Goal: Task Accomplishment & Management: Manage account settings

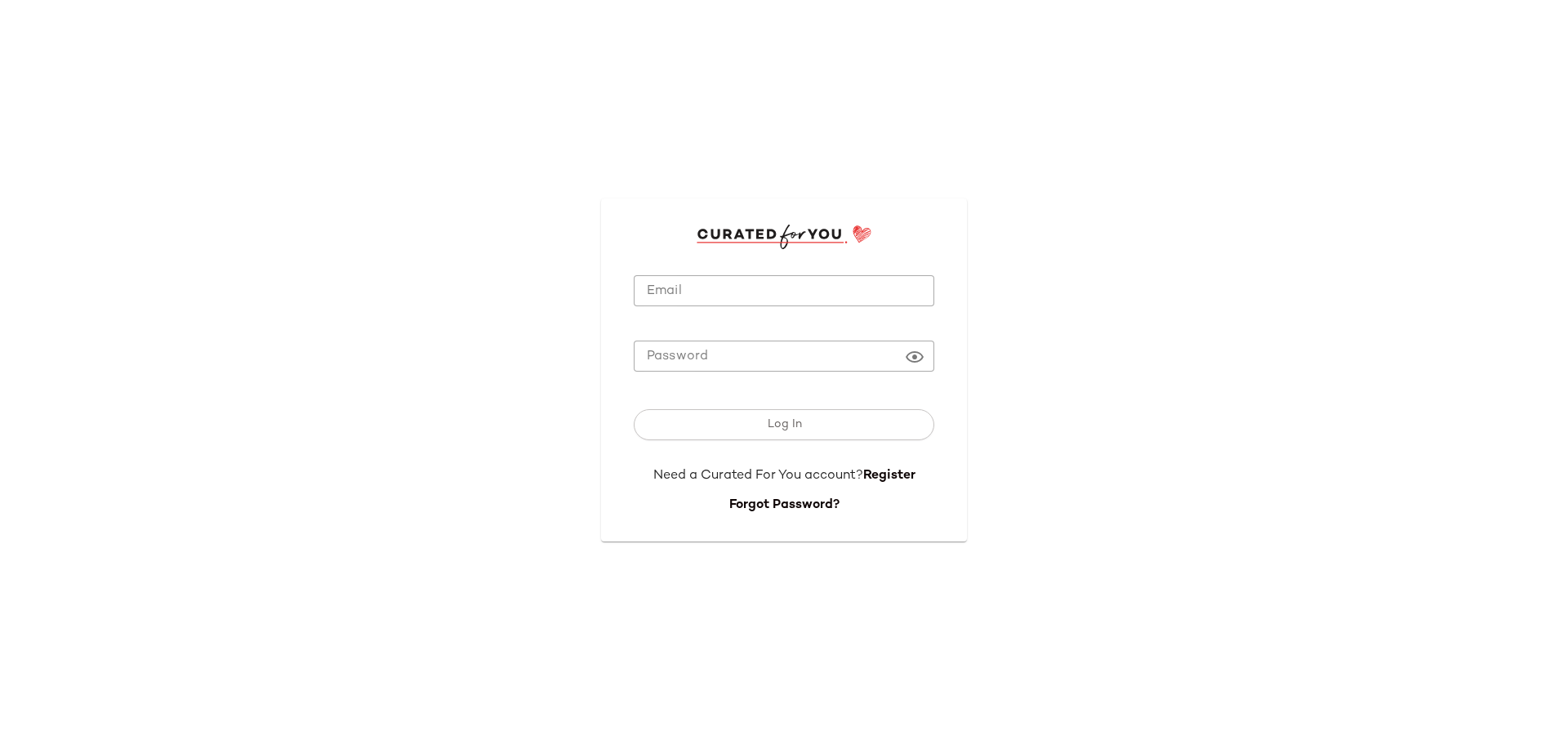
click at [775, 292] on input "Email" at bounding box center [784, 292] width 300 height 32
type input "**********"
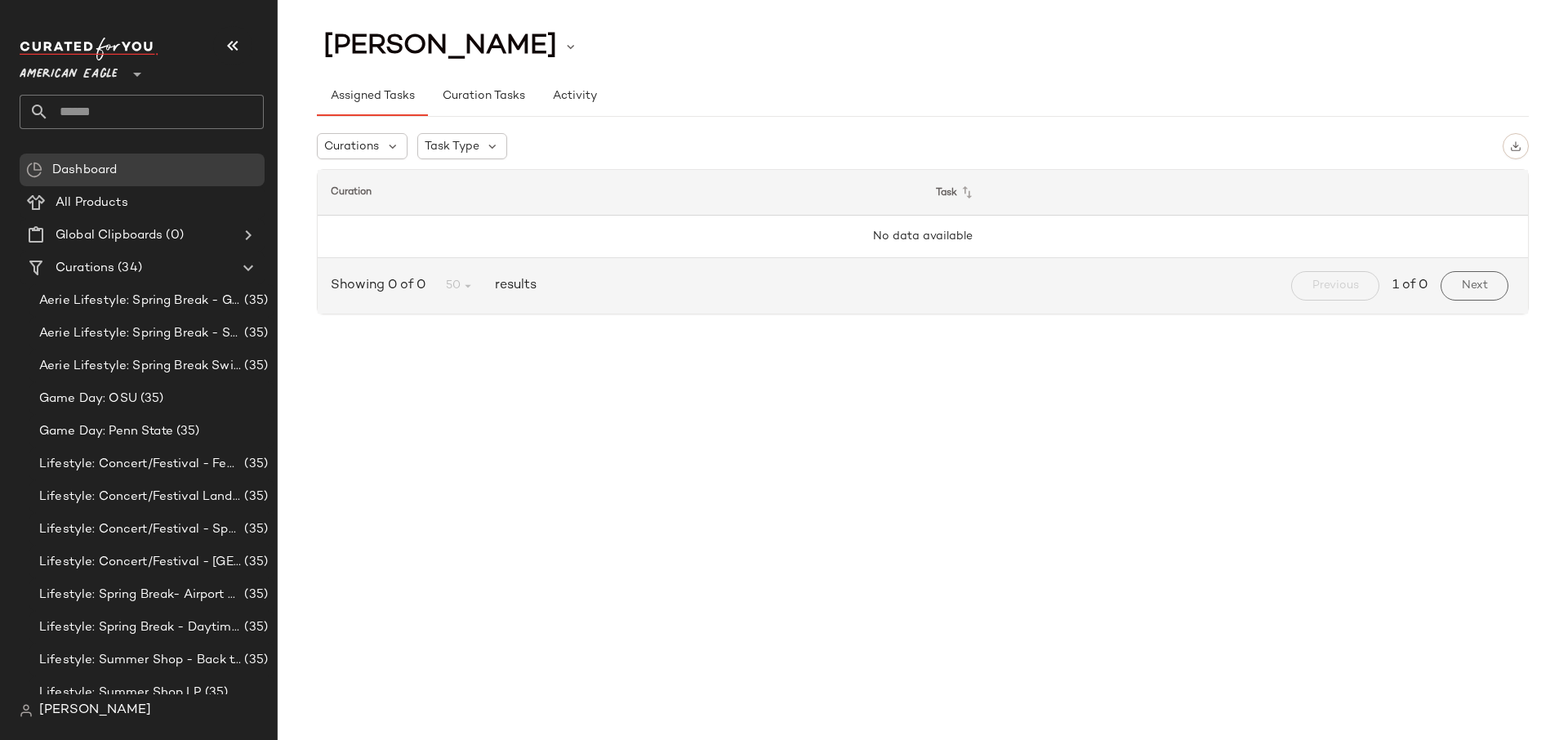
click at [109, 80] on span "American Eagle" at bounding box center [68, 69] width 98 height 29
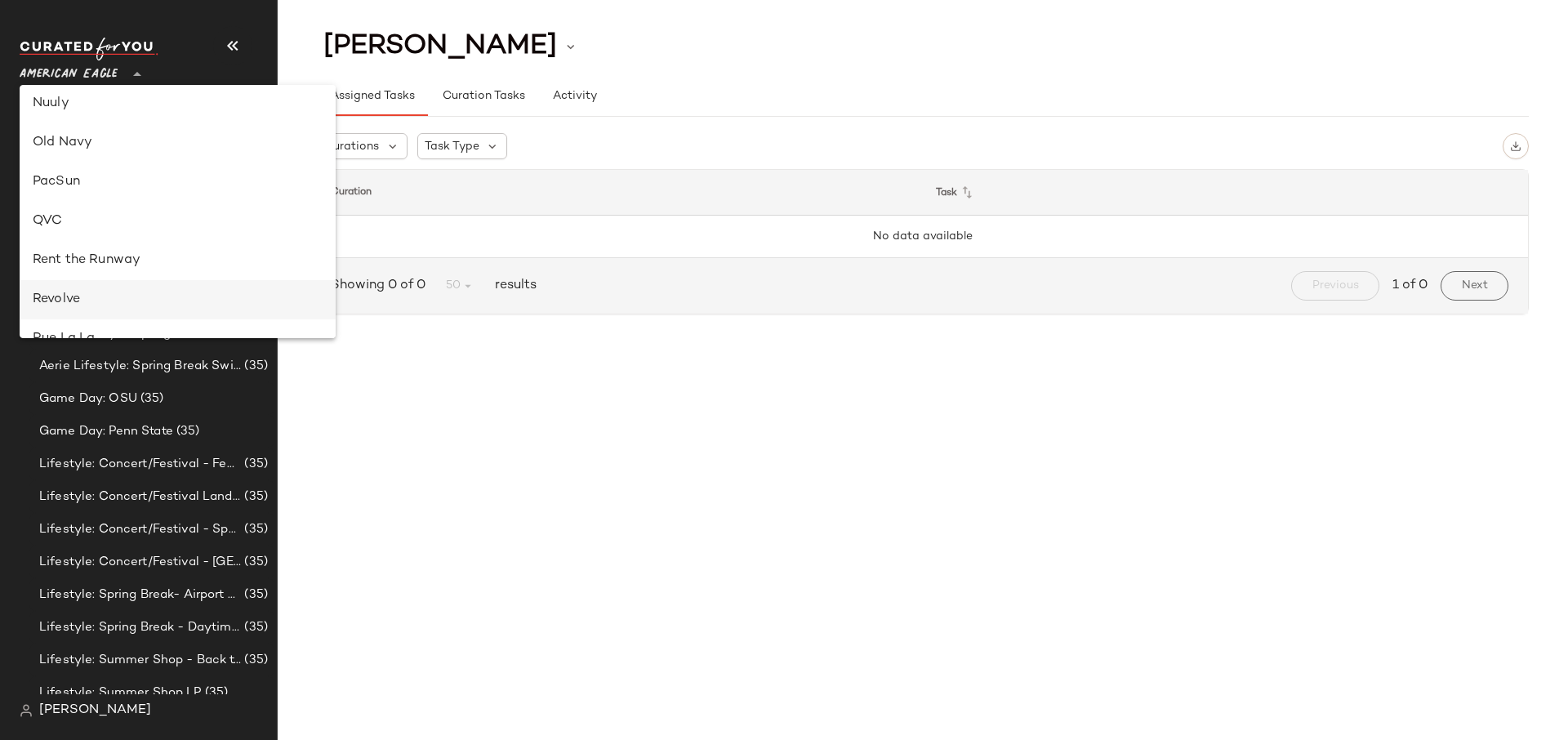
scroll to position [693, 0]
click at [110, 270] on div "Revolve" at bounding box center [178, 280] width 316 height 39
type input "**"
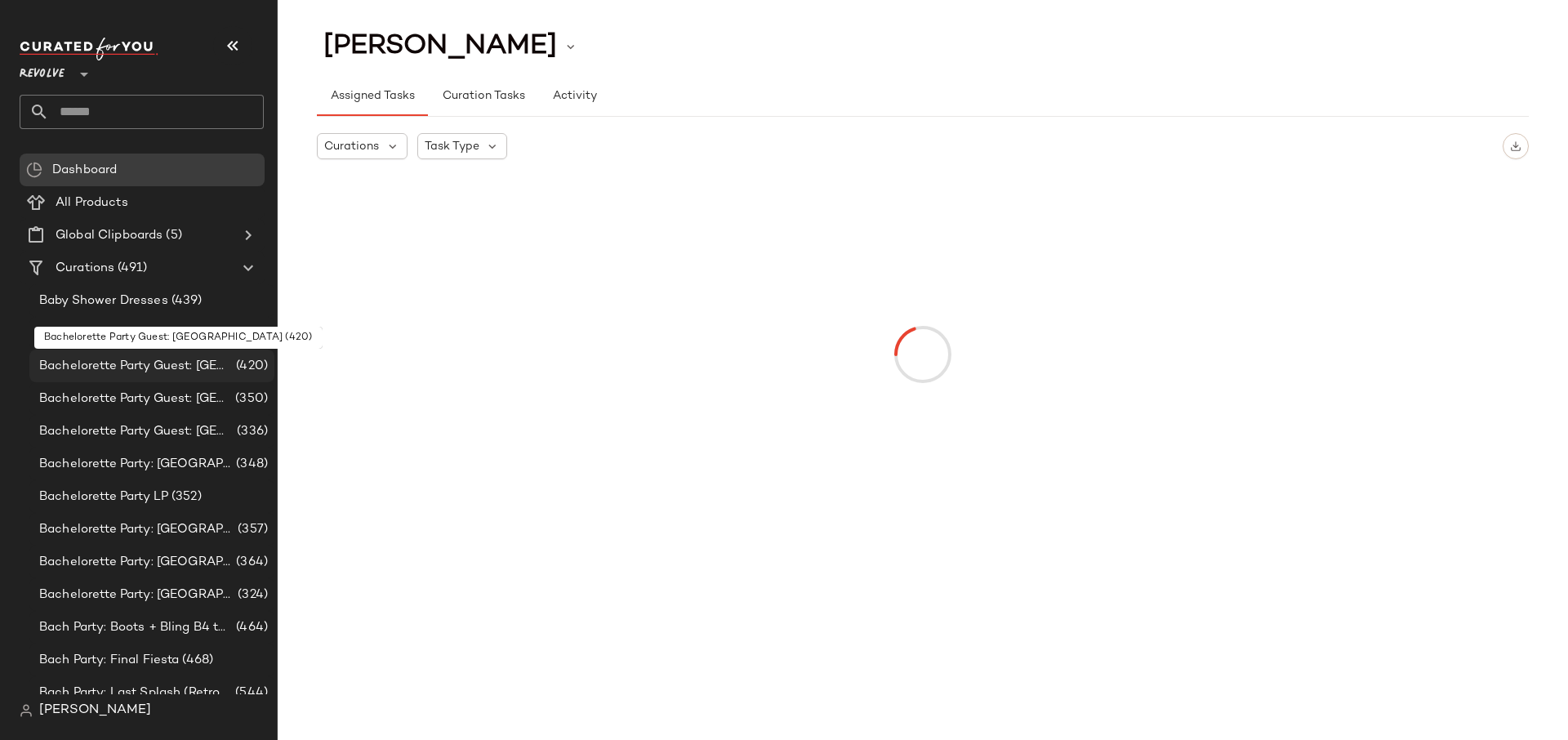
click at [189, 374] on span "Bachelorette Party Guest: [GEOGRAPHIC_DATA]" at bounding box center [136, 367] width 194 height 19
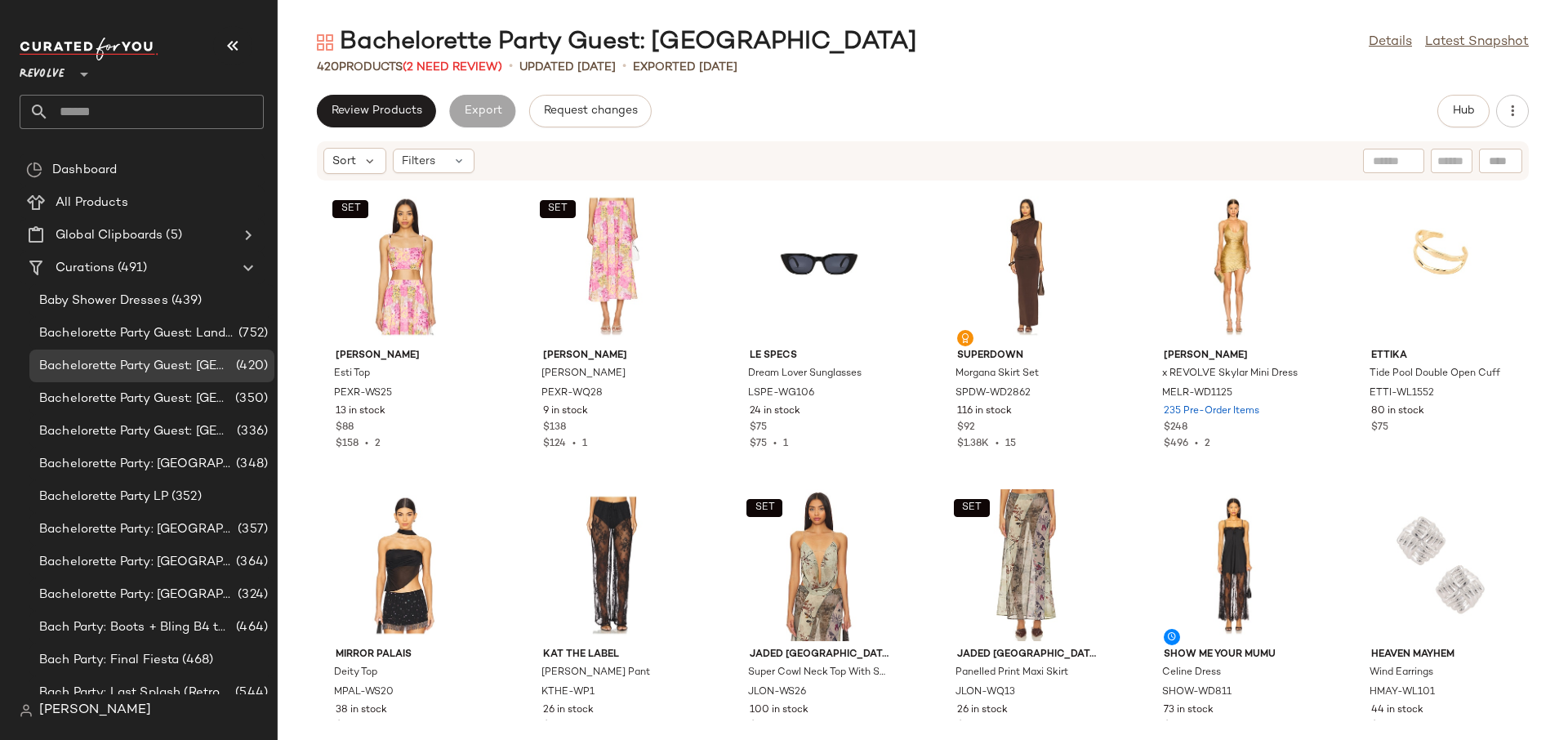
click at [1379, 90] on div "Bachelorette Party Guest: [GEOGRAPHIC_DATA] Details Latest Snapshot 420 Product…" at bounding box center [922, 384] width 1291 height 714
click at [1483, 120] on button "Hub" at bounding box center [1463, 111] width 52 height 32
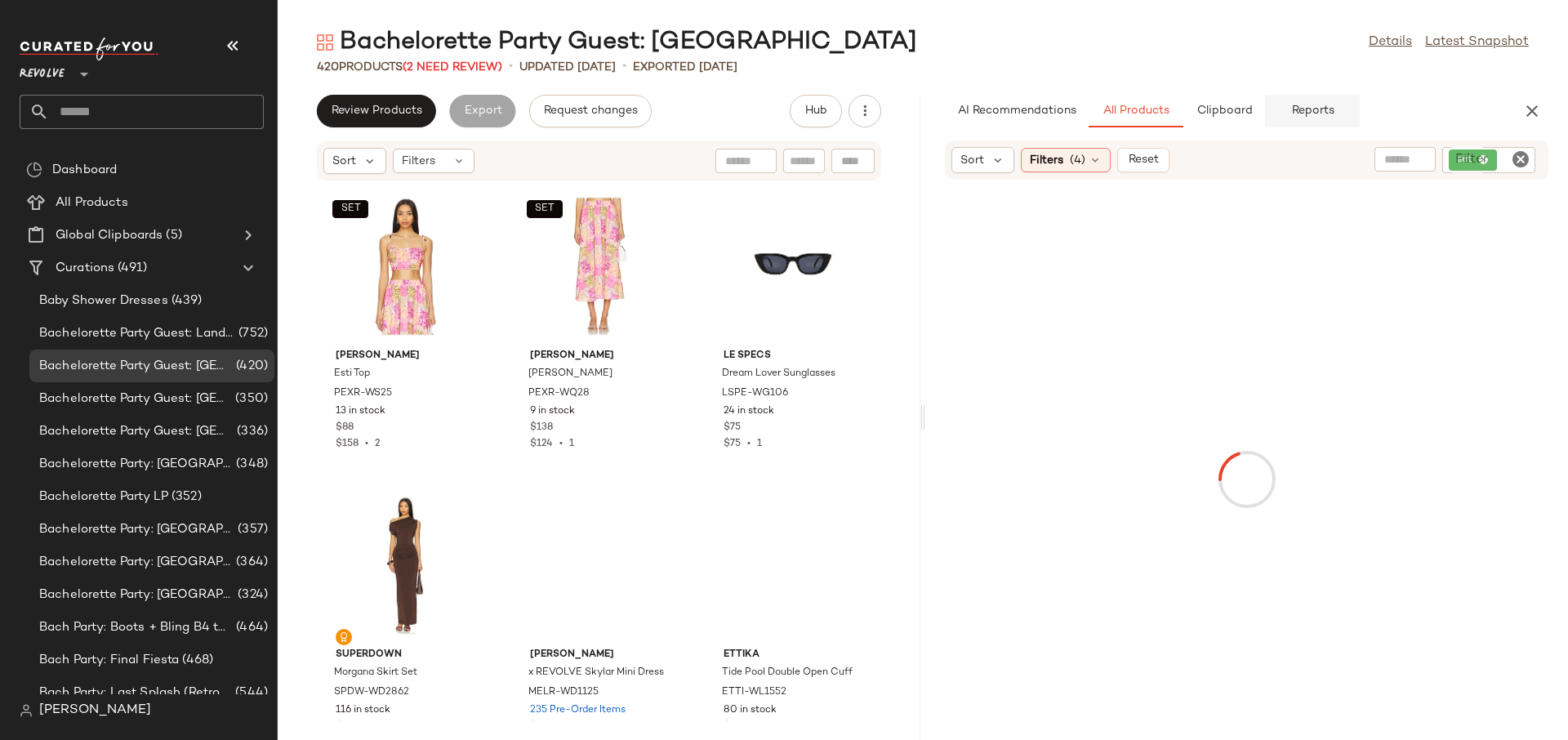
click at [1316, 114] on span "Reports" at bounding box center [1313, 111] width 44 height 13
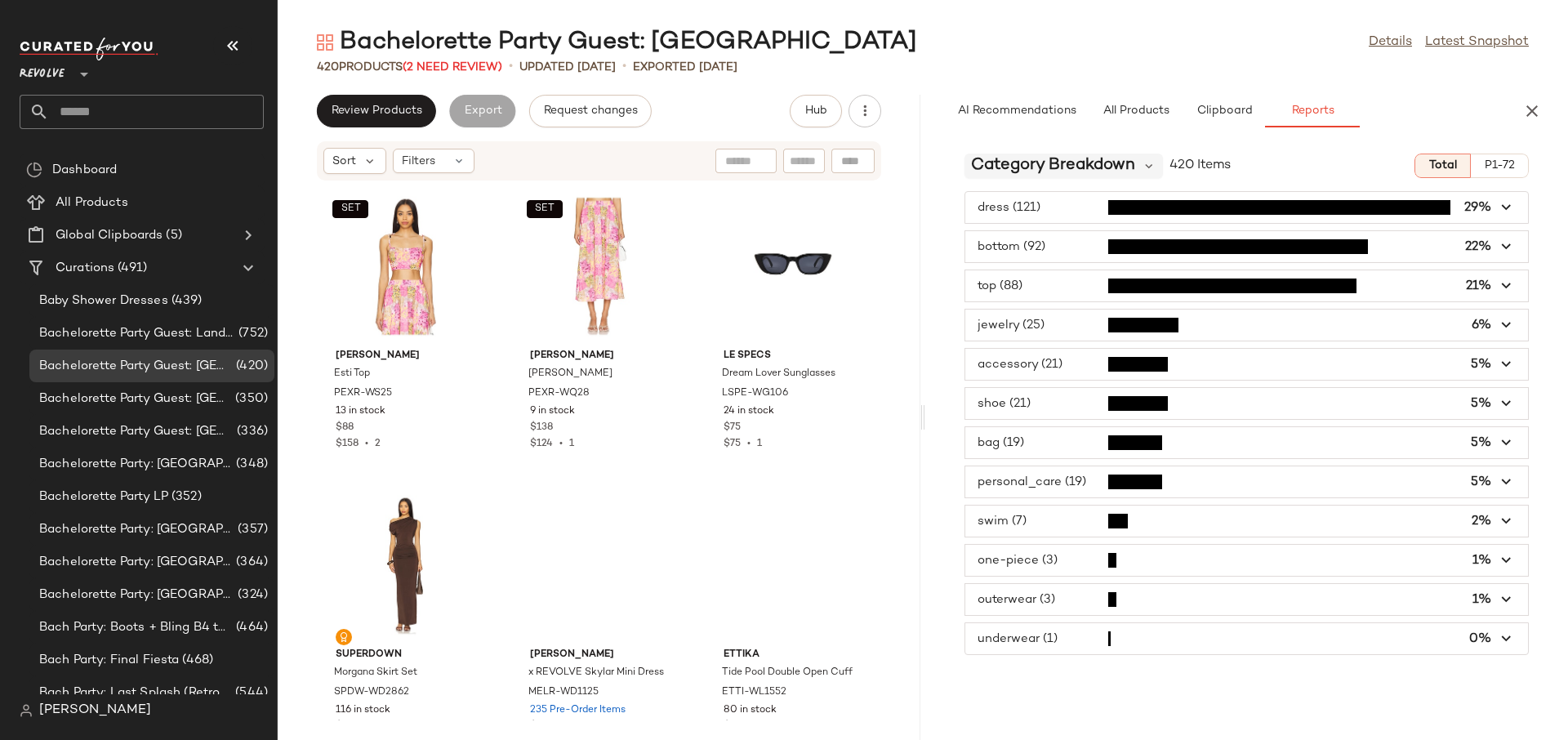
click at [1121, 161] on span "Category Breakdown" at bounding box center [1052, 166] width 164 height 25
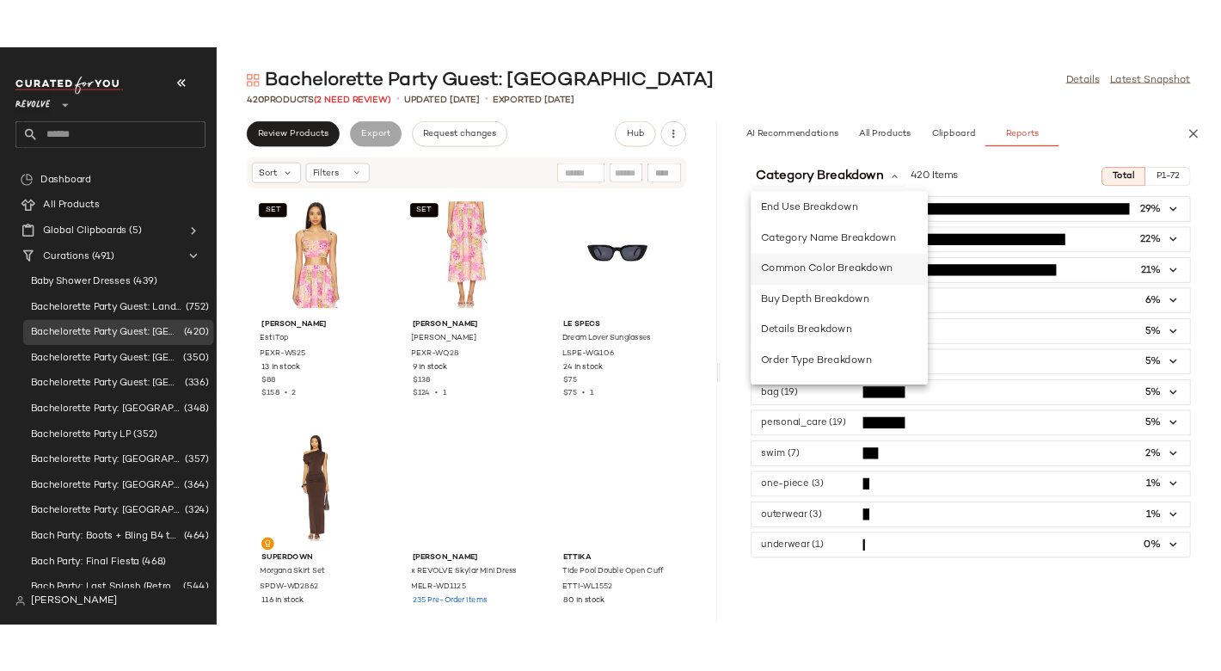
scroll to position [457, 0]
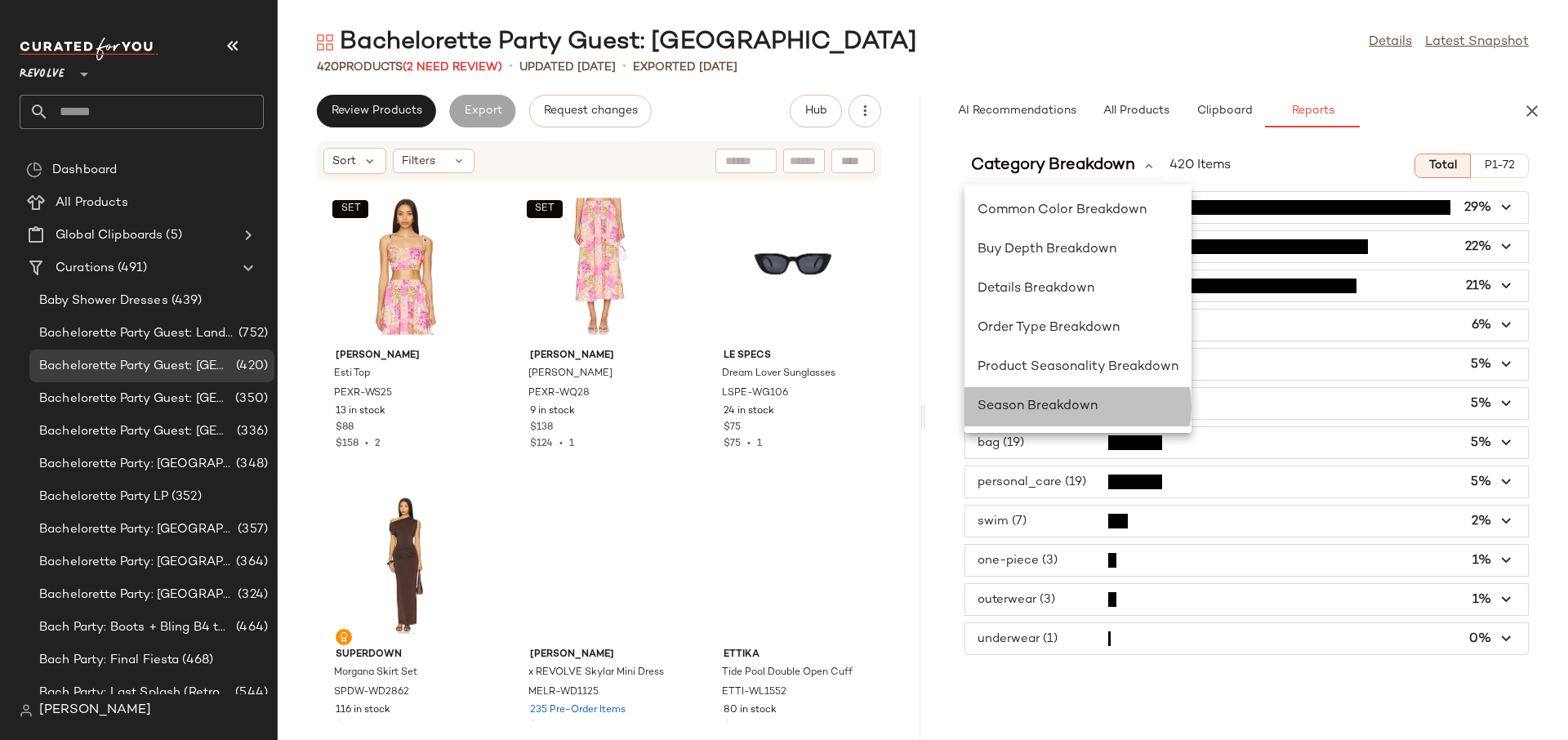
click at [1064, 397] on div "Season Breakdown" at bounding box center [1078, 407] width 201 height 20
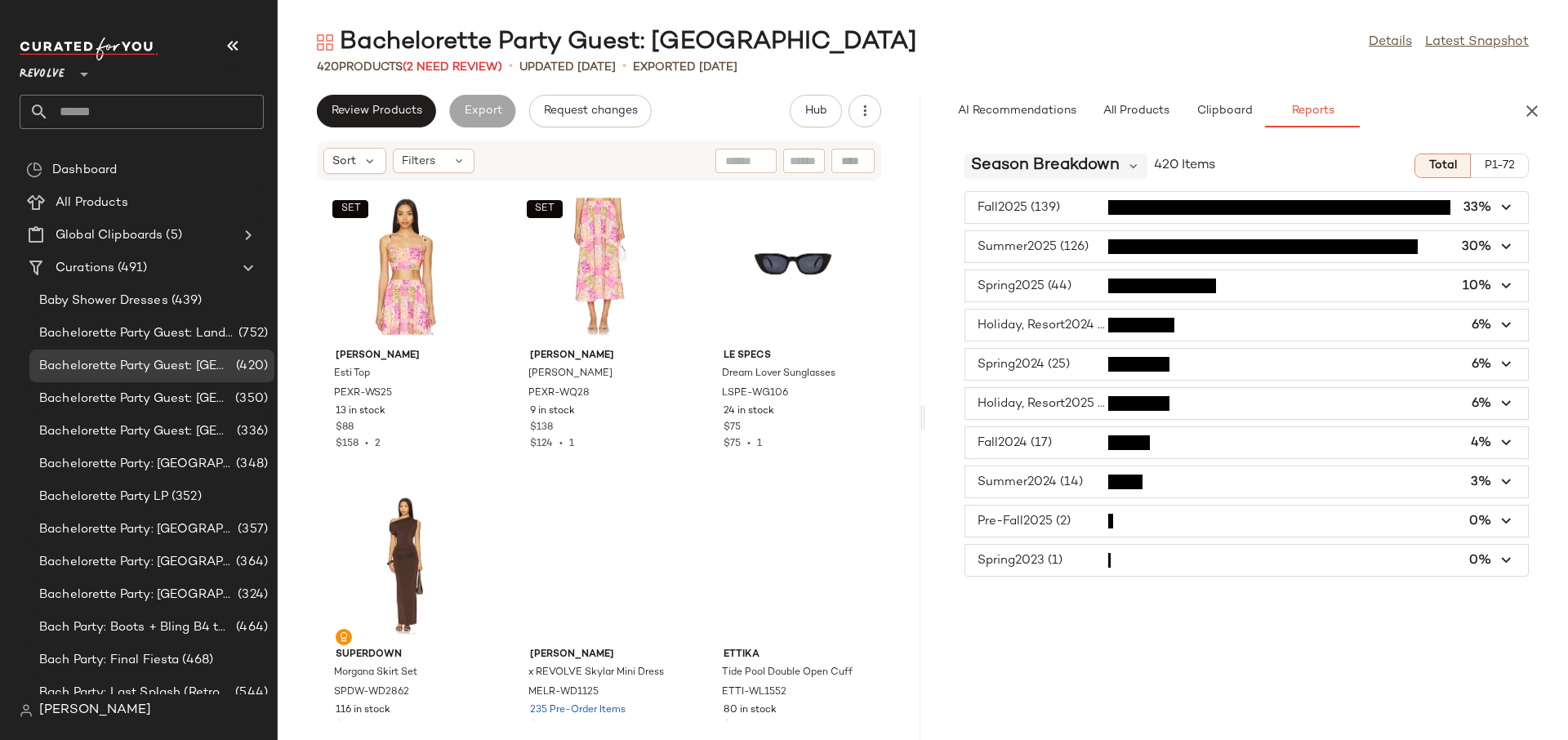
click at [1073, 169] on span "Season Breakdown" at bounding box center [1045, 166] width 149 height 25
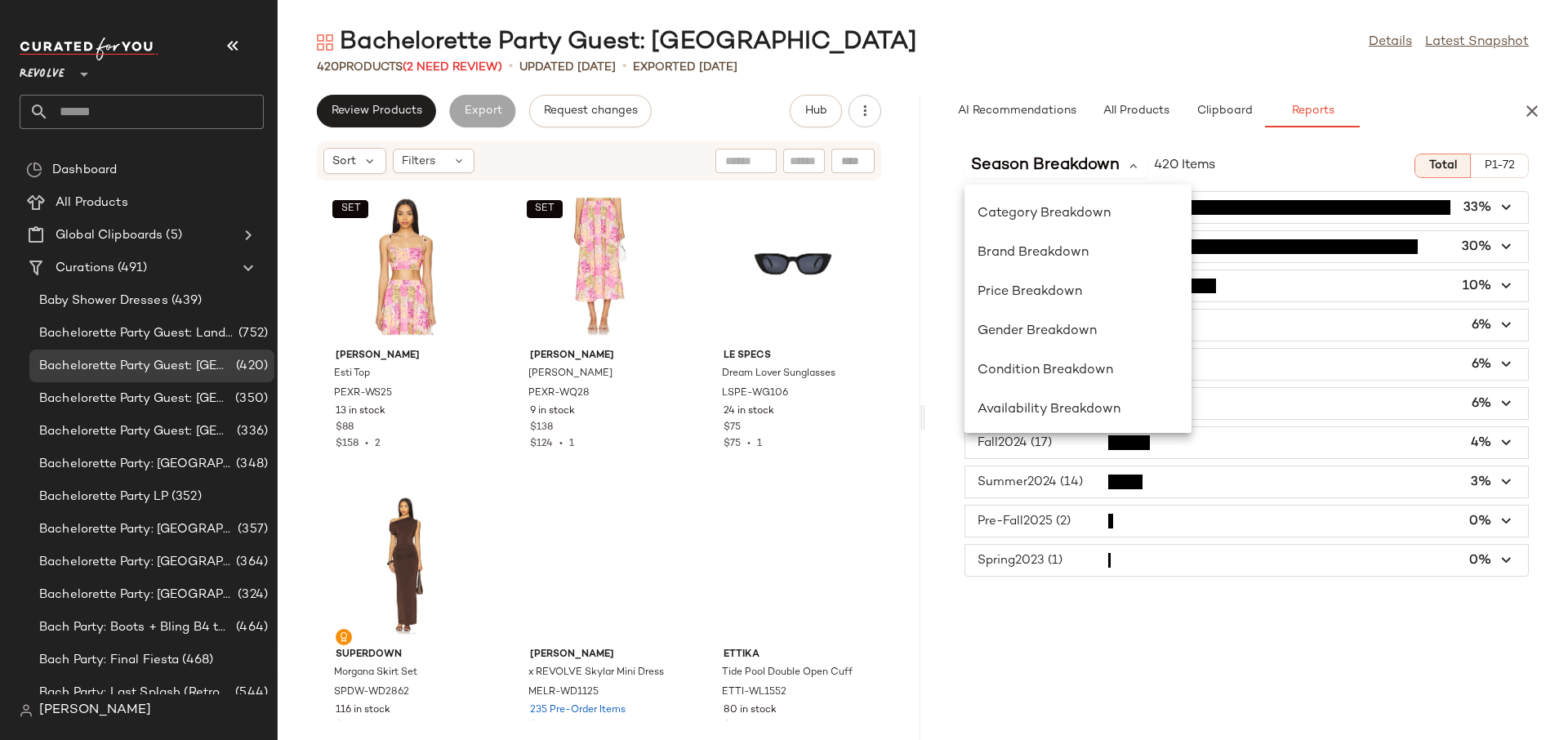
click at [1281, 161] on div "Season Breakdown 420 Items Total P1-72" at bounding box center [1246, 166] width 643 height 25
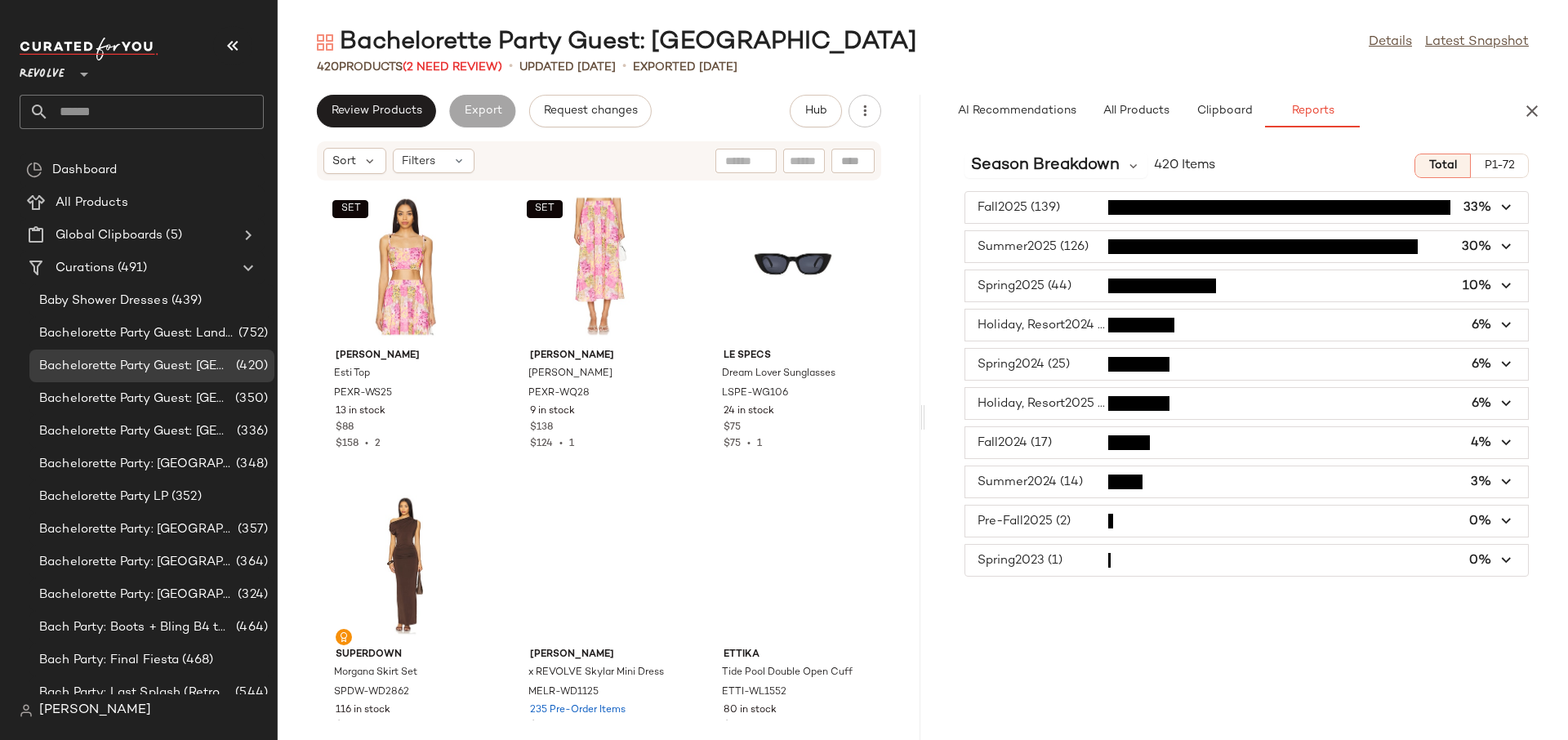
click at [1266, 172] on div "Season Breakdown 420 Items Total P1-72" at bounding box center [1246, 166] width 643 height 25
click at [1534, 105] on icon "button" at bounding box center [1532, 111] width 20 height 20
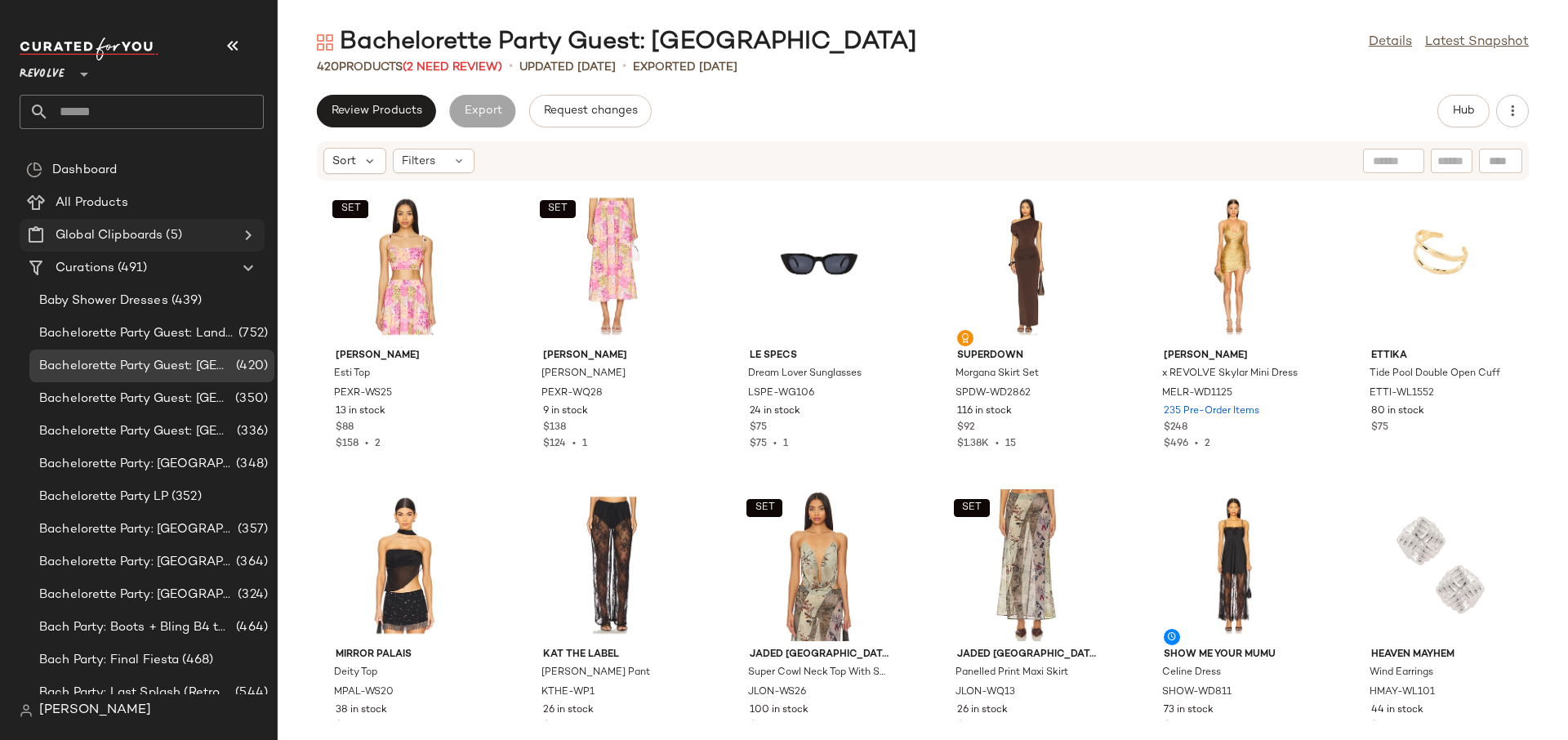
click at [183, 219] on Clipboards "Global Clipboards (5)" at bounding box center [142, 235] width 245 height 32
click at [164, 210] on div "All Products" at bounding box center [154, 203] width 207 height 19
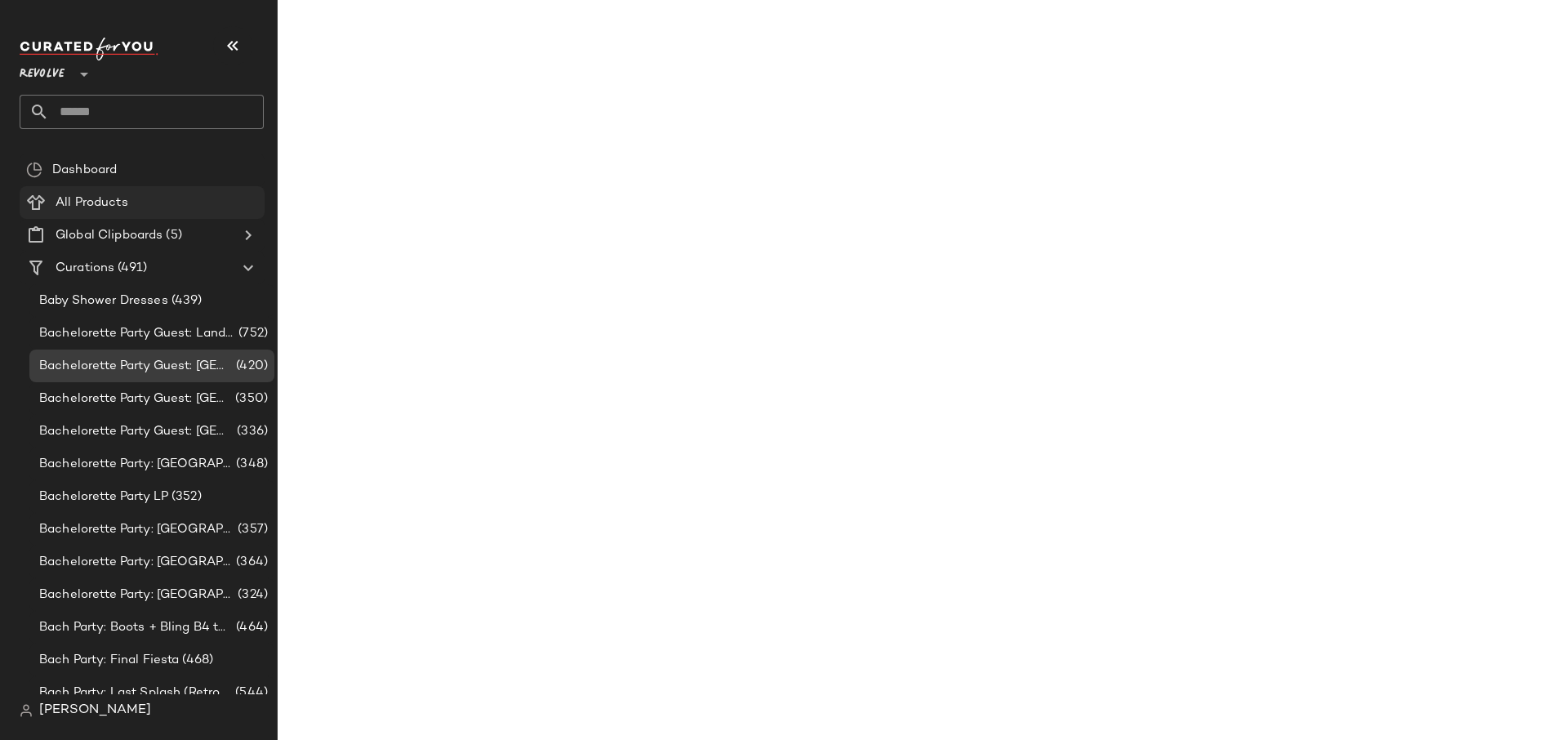
click at [138, 201] on div "All Products" at bounding box center [154, 203] width 207 height 19
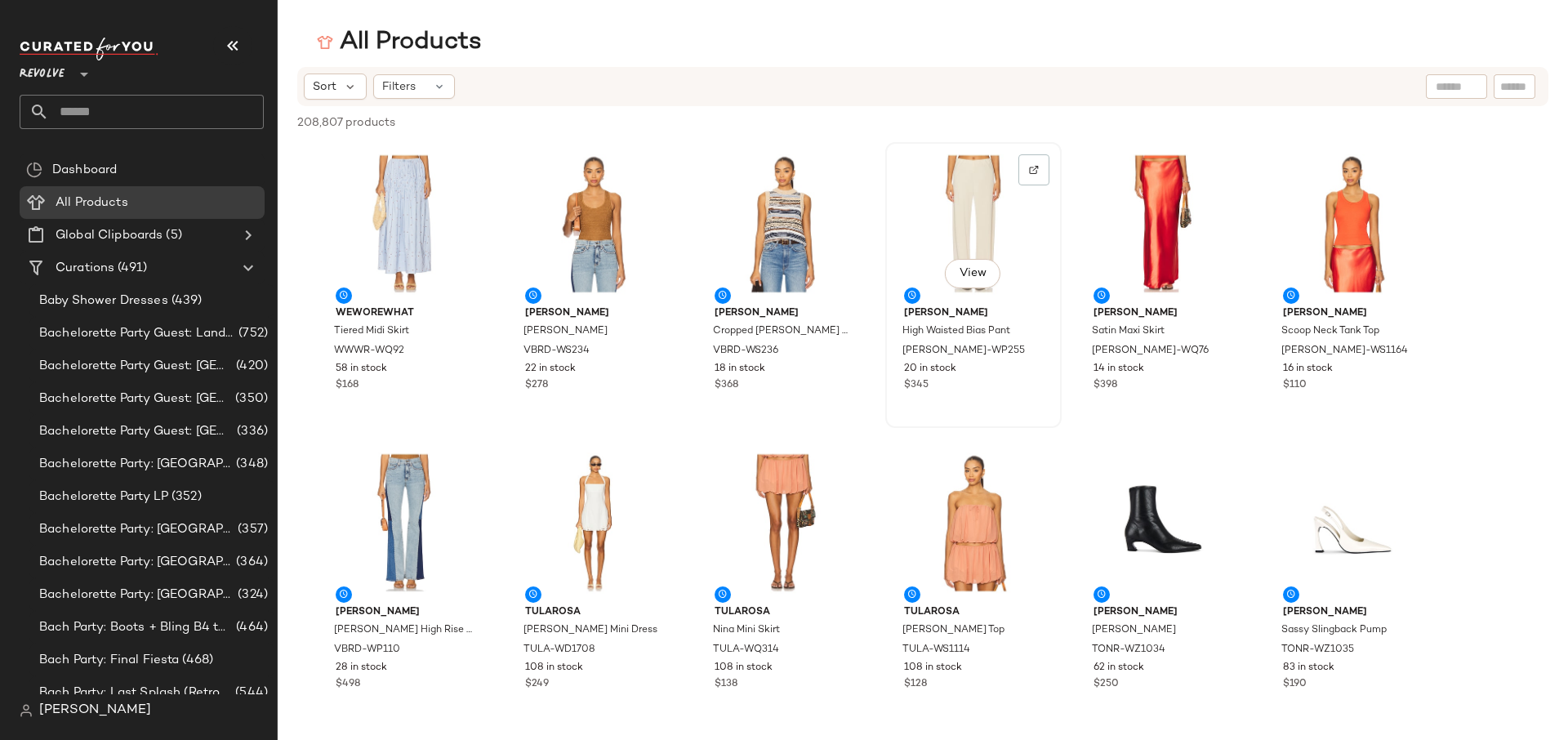
click at [988, 182] on div "View" at bounding box center [973, 224] width 165 height 152
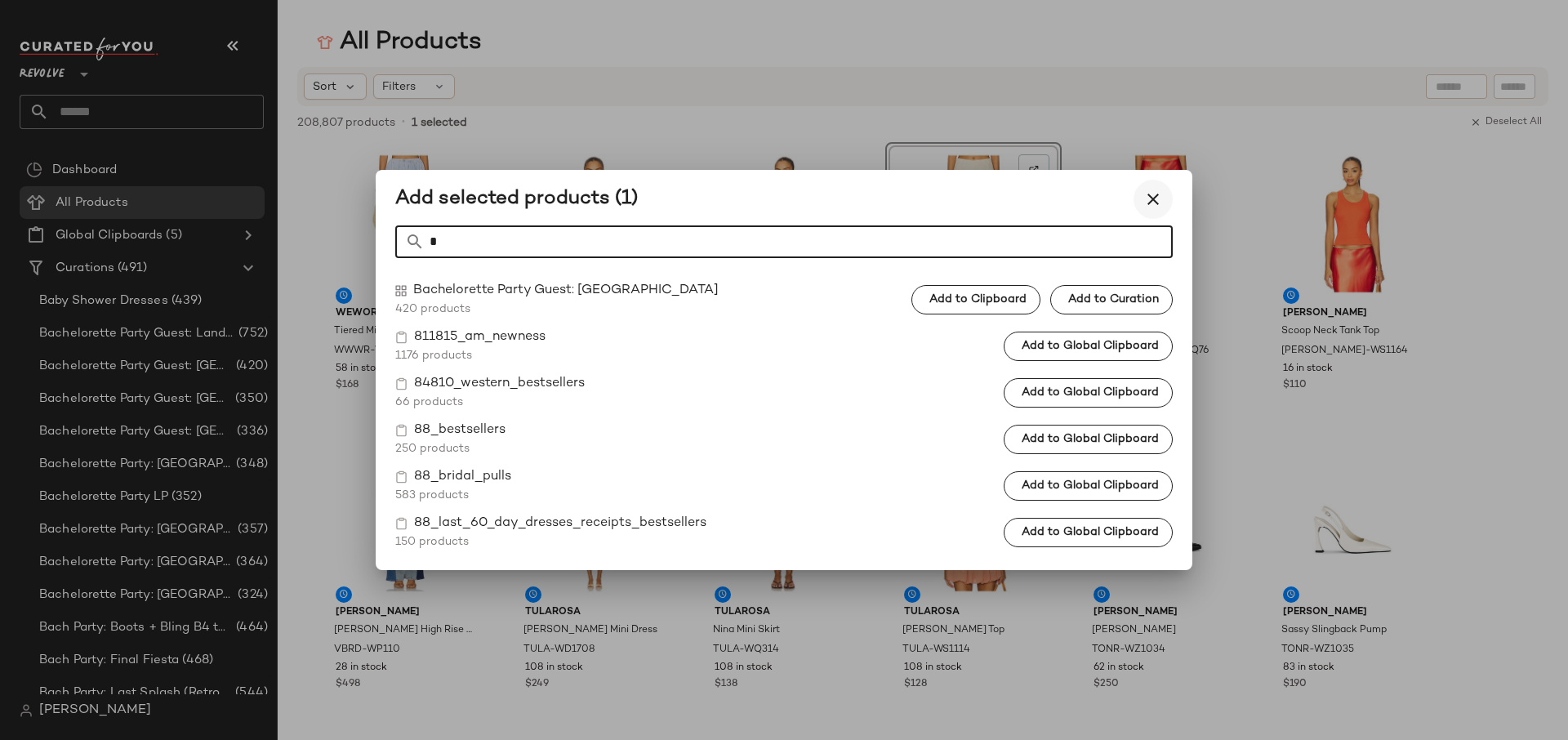
type input "**"
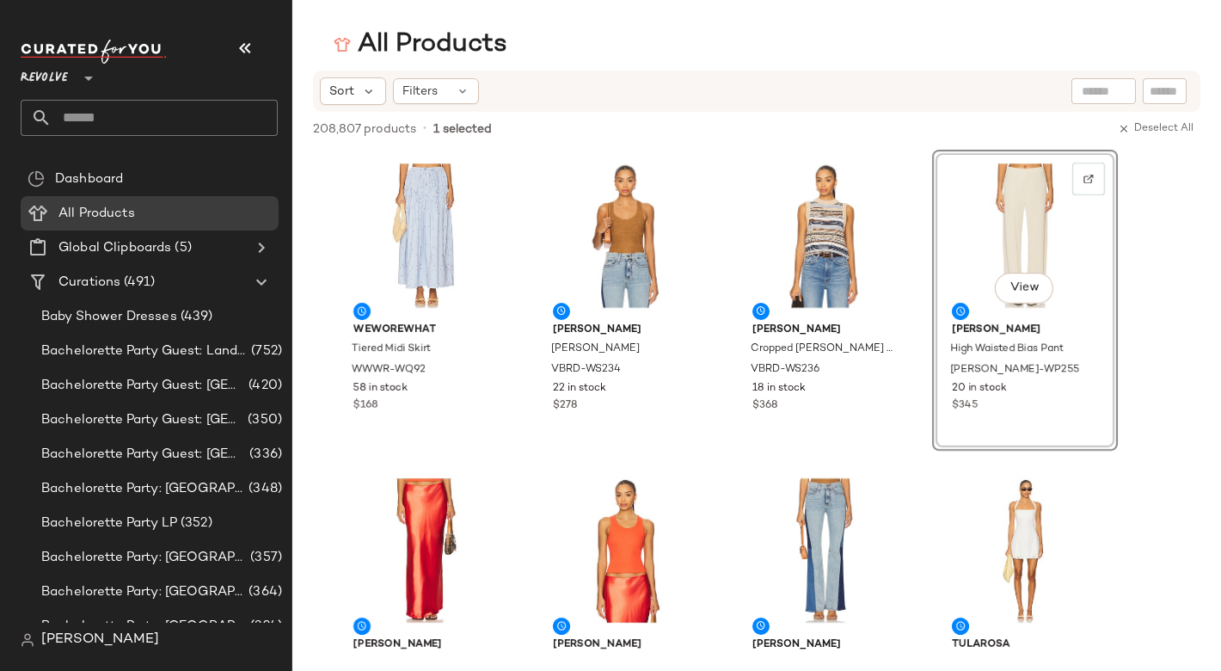
click at [1047, 218] on div "View" at bounding box center [1025, 236] width 174 height 160
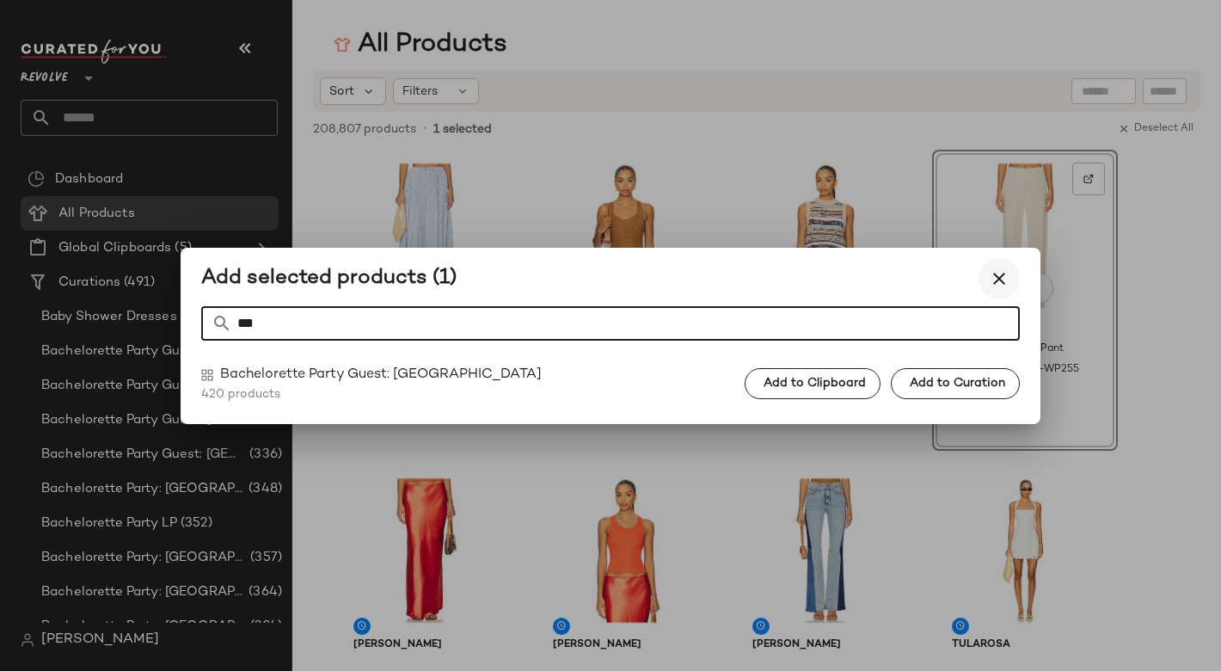
type input "***"
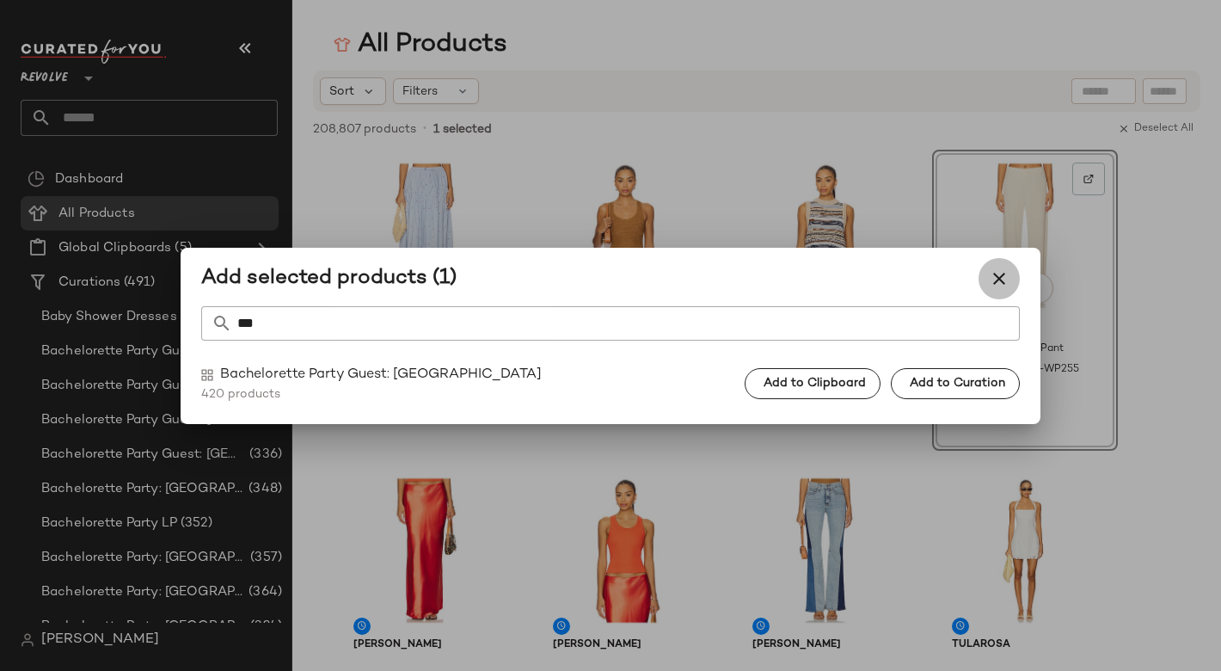
click at [997, 283] on icon "button" at bounding box center [999, 278] width 21 height 21
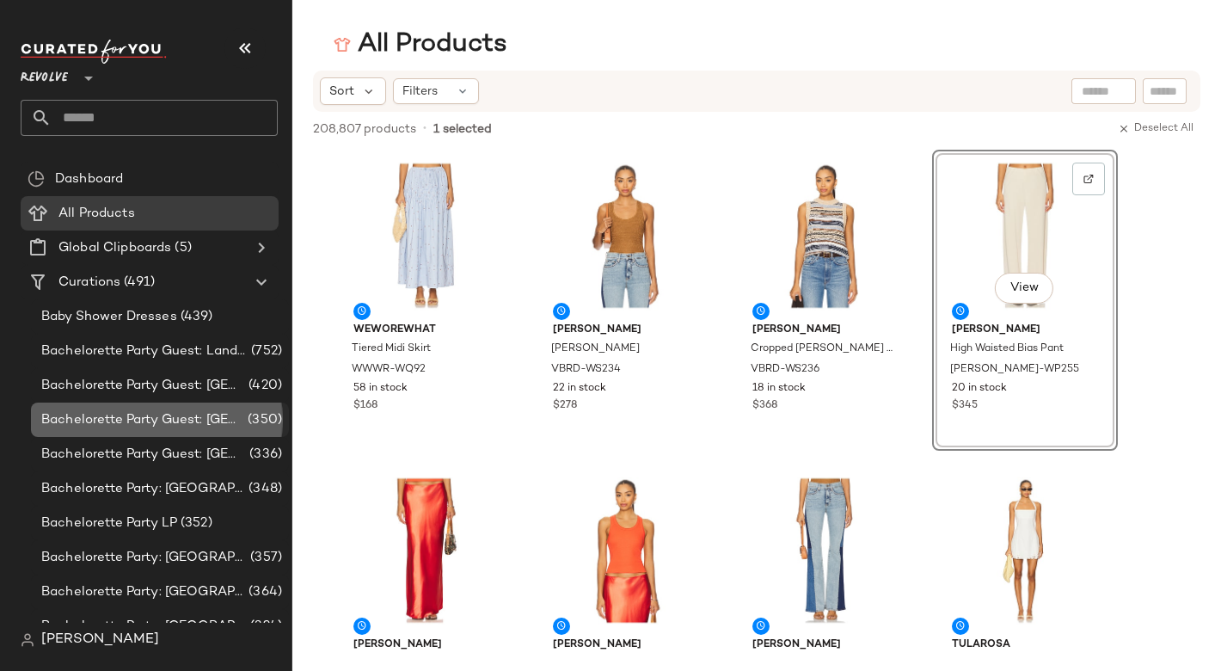
click at [223, 410] on span "Bachelorette Party Guest: [GEOGRAPHIC_DATA]" at bounding box center [142, 420] width 203 height 20
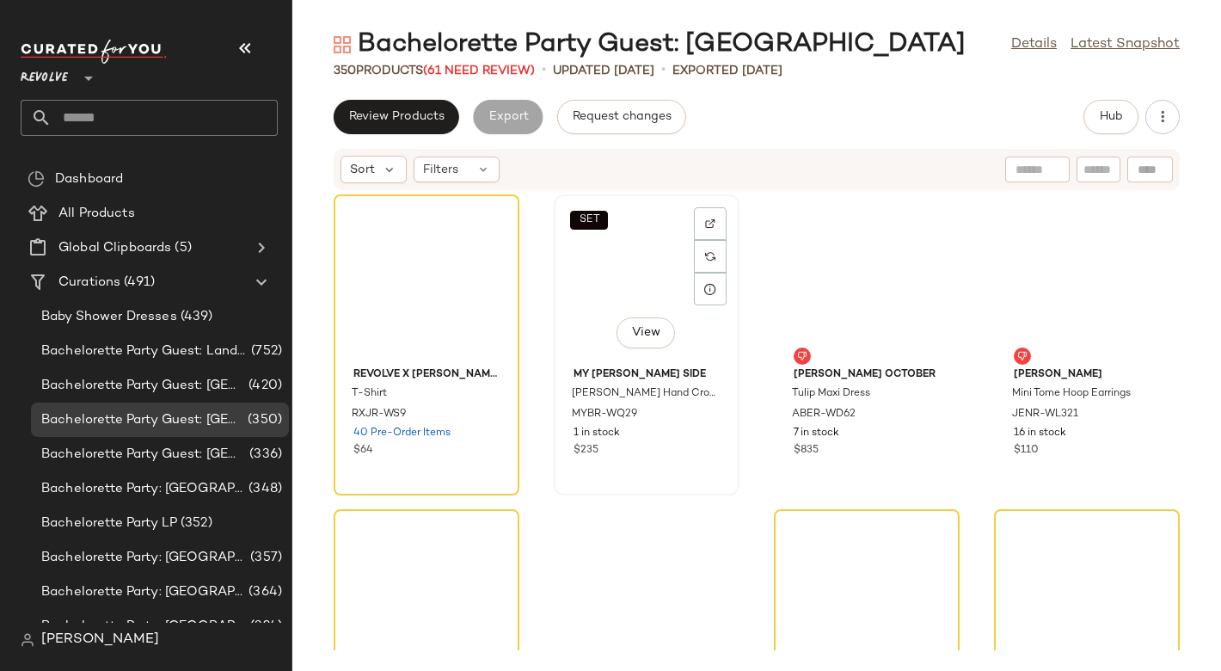
click at [654, 250] on div "SET View" at bounding box center [647, 280] width 174 height 160
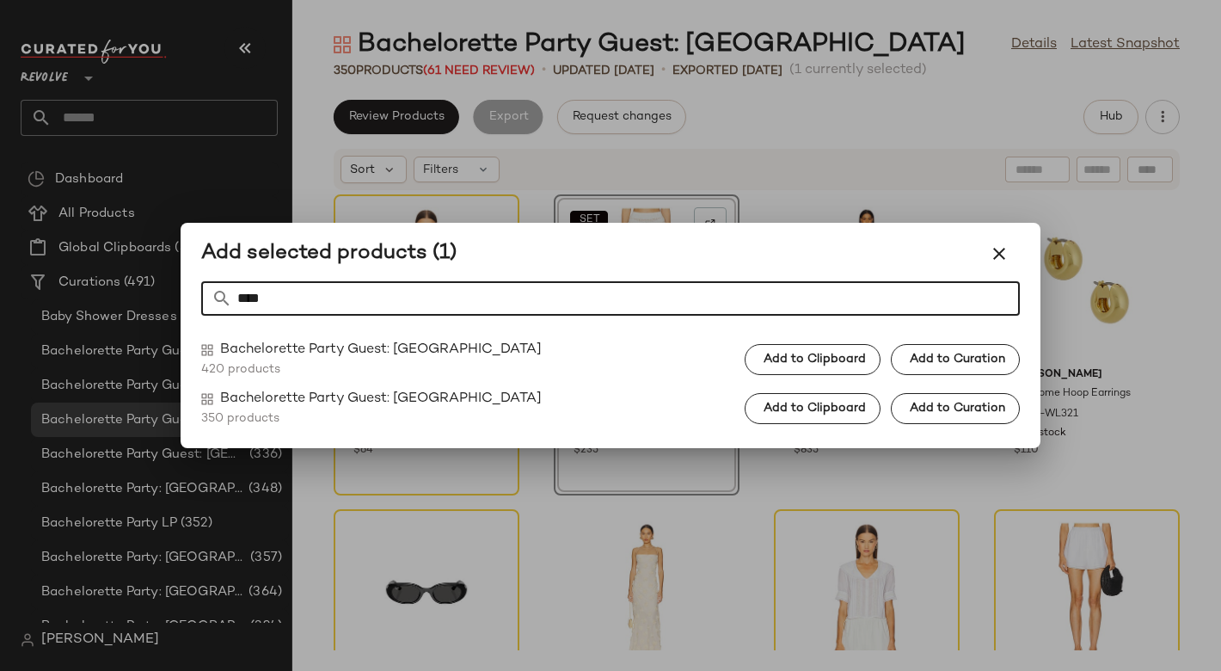
type input "****"
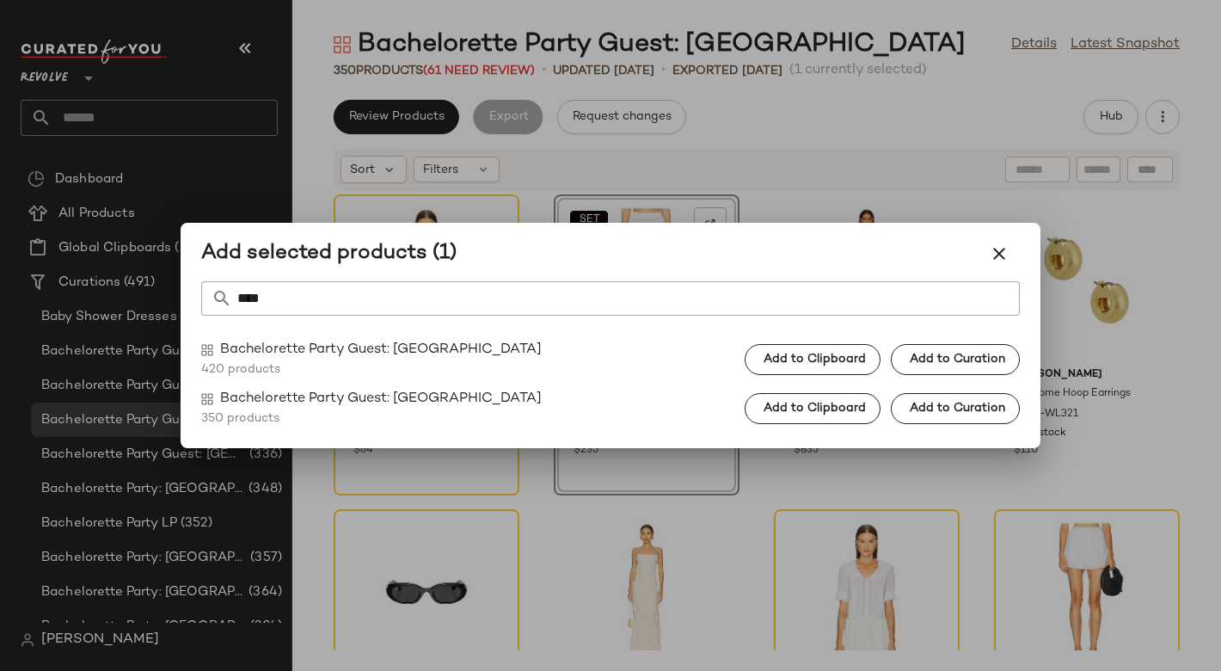
click at [930, 150] on div at bounding box center [610, 335] width 1221 height 671
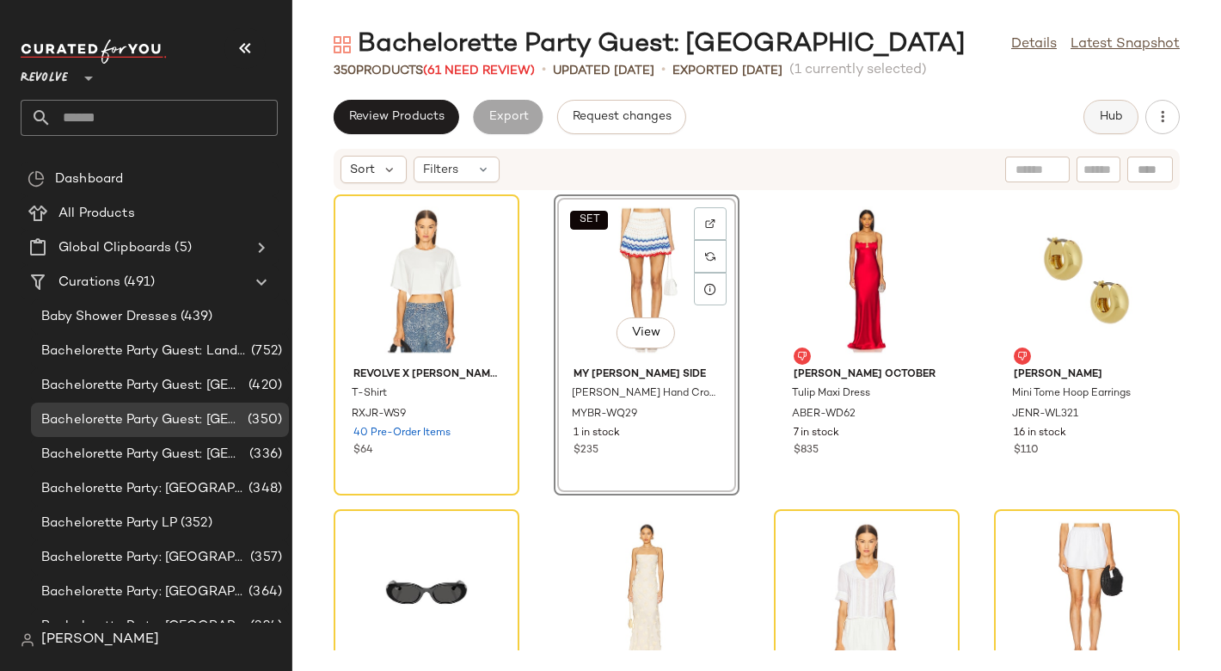
click at [1106, 124] on button "Hub" at bounding box center [1110, 117] width 55 height 34
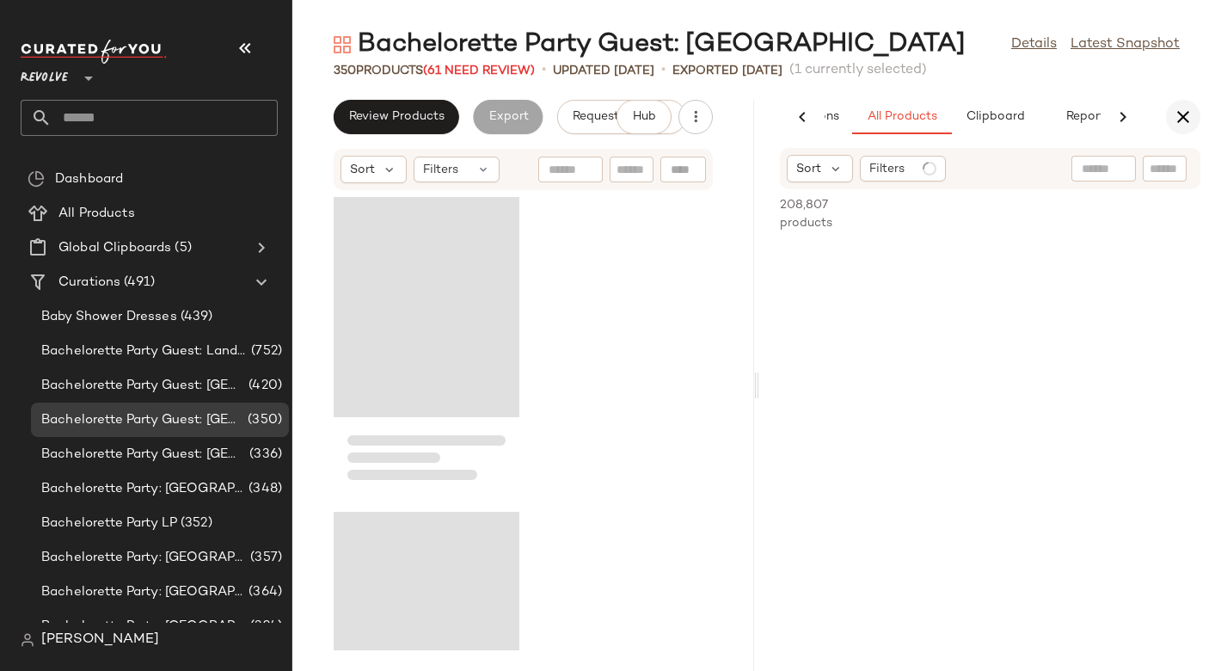
scroll to position [328, 0]
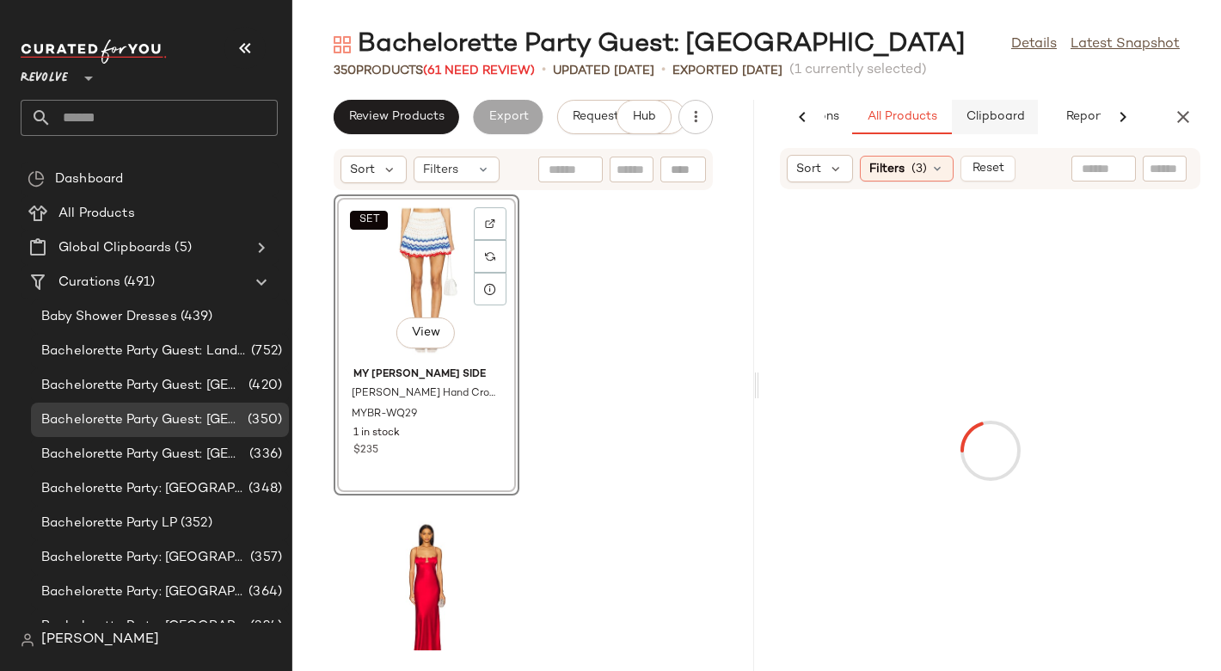
click at [1022, 123] on span "Clipboard" at bounding box center [994, 117] width 59 height 14
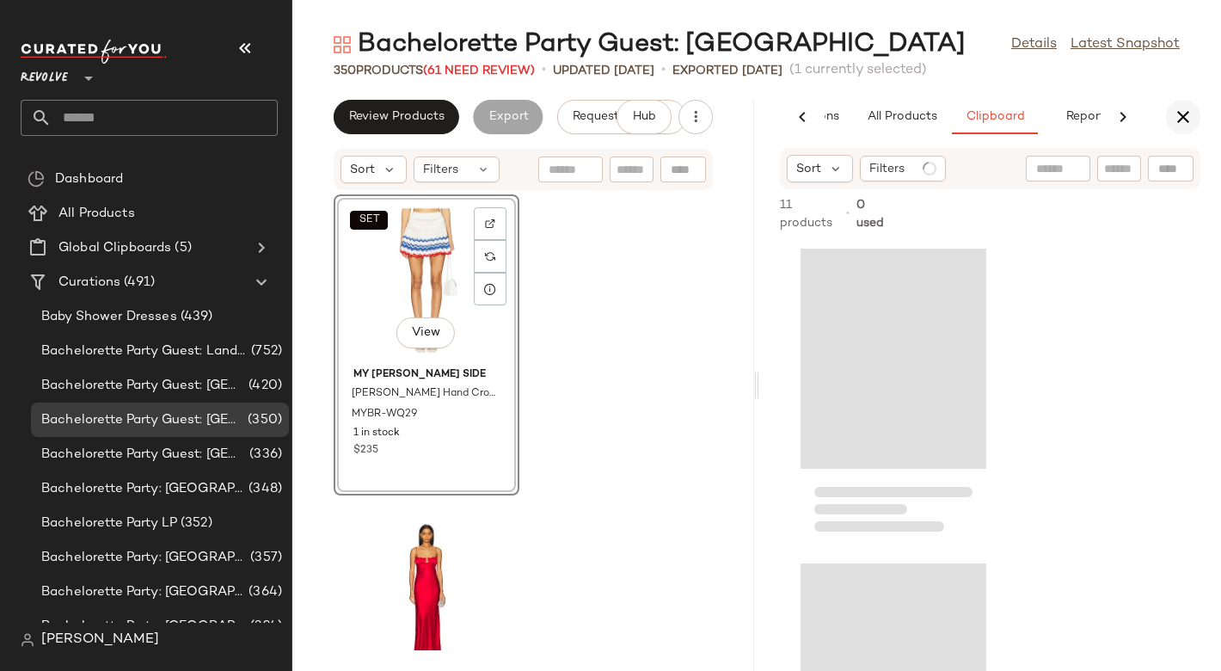
click at [1190, 112] on icon "button" at bounding box center [1183, 117] width 21 height 21
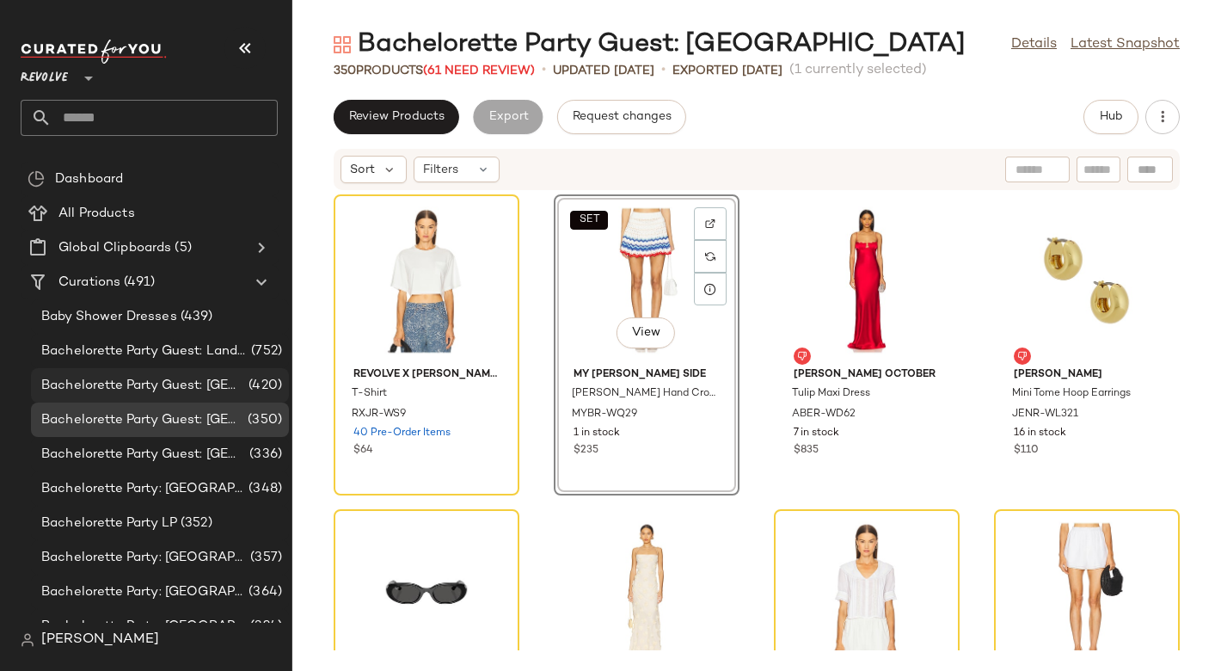
click at [199, 387] on span "Bachelorette Party Guest: [GEOGRAPHIC_DATA]" at bounding box center [143, 386] width 204 height 20
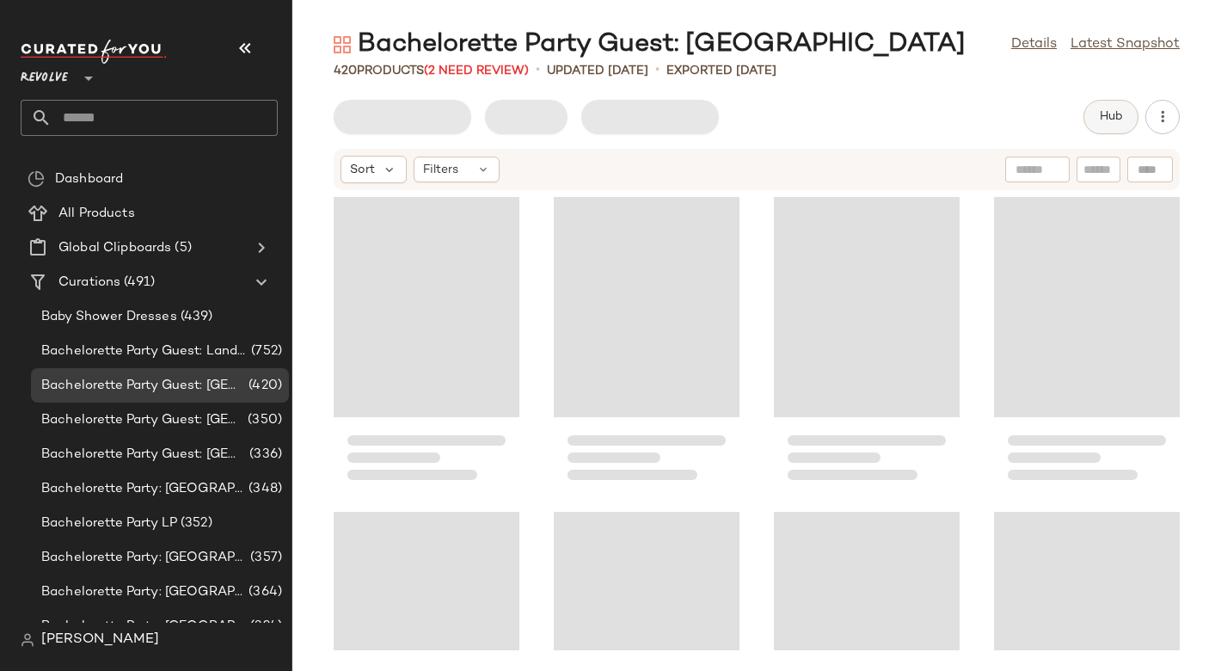
click at [1114, 121] on span "Hub" at bounding box center [1111, 117] width 24 height 14
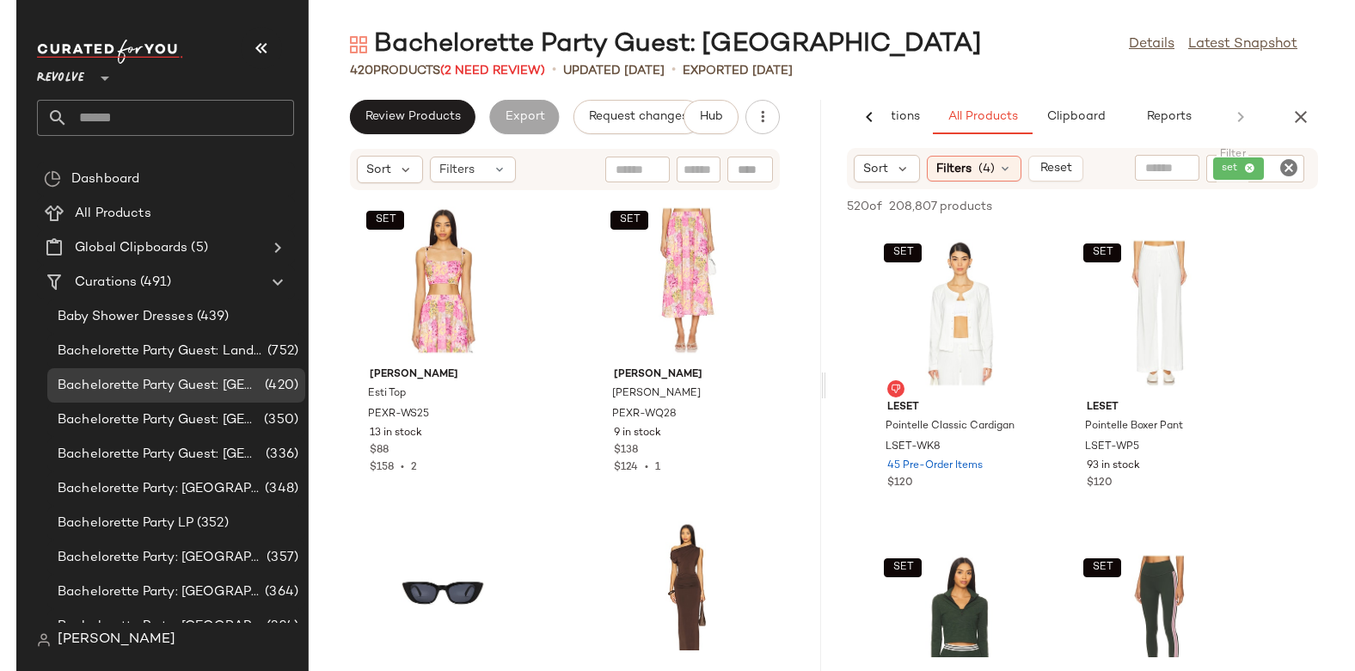
scroll to position [0, 94]
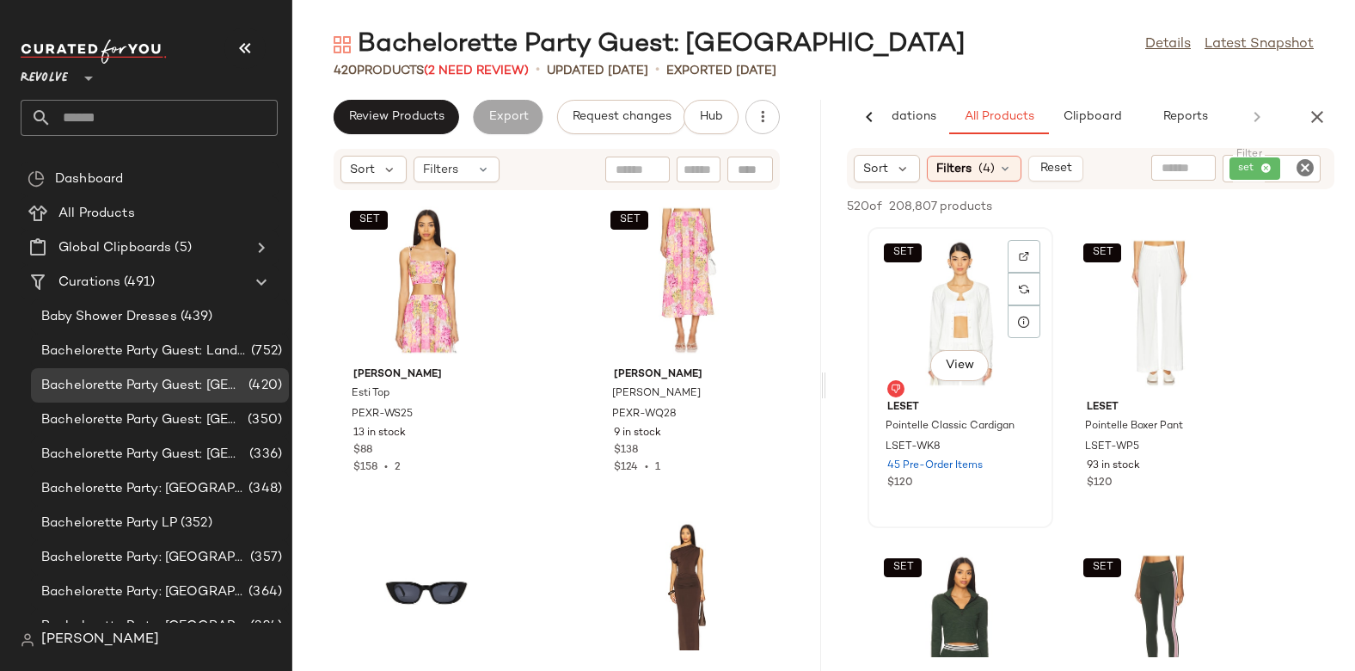
click at [964, 287] on div "SET View" at bounding box center [961, 313] width 174 height 160
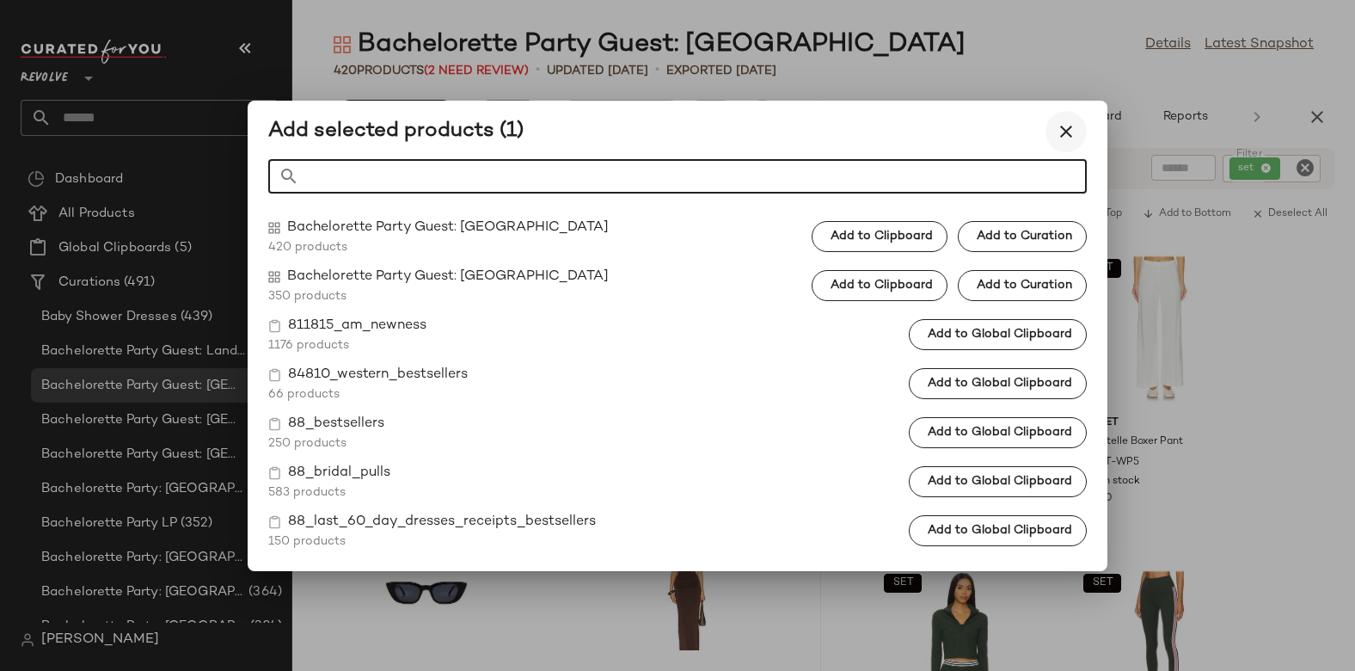
click at [1068, 138] on icon "button" at bounding box center [1066, 131] width 21 height 21
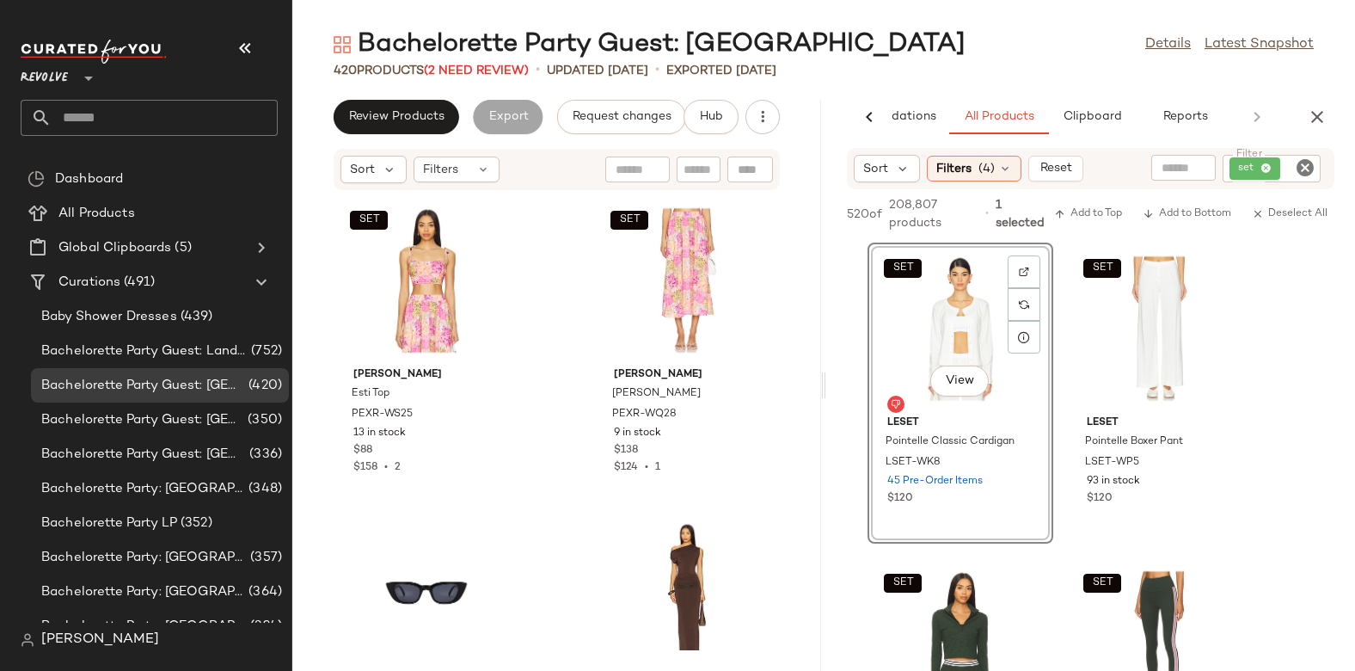
click at [944, 333] on div "SET View" at bounding box center [961, 329] width 174 height 160
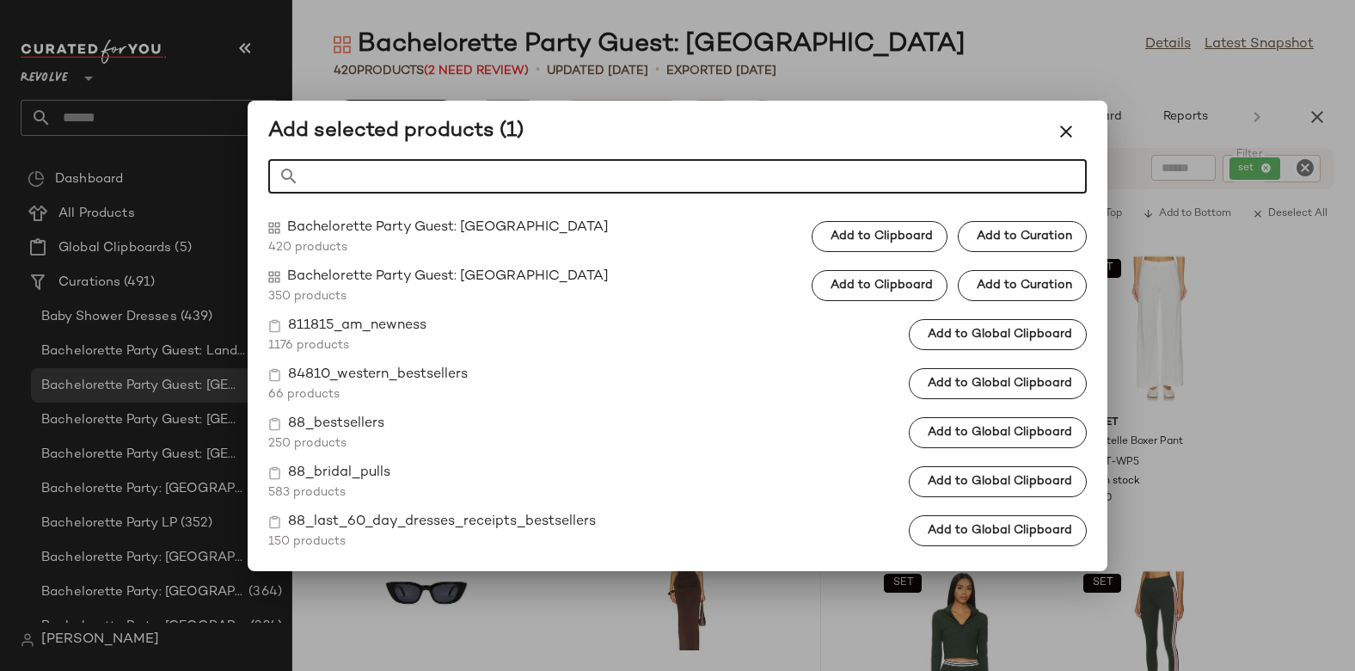
click at [130, 112] on div at bounding box center [677, 335] width 1355 height 671
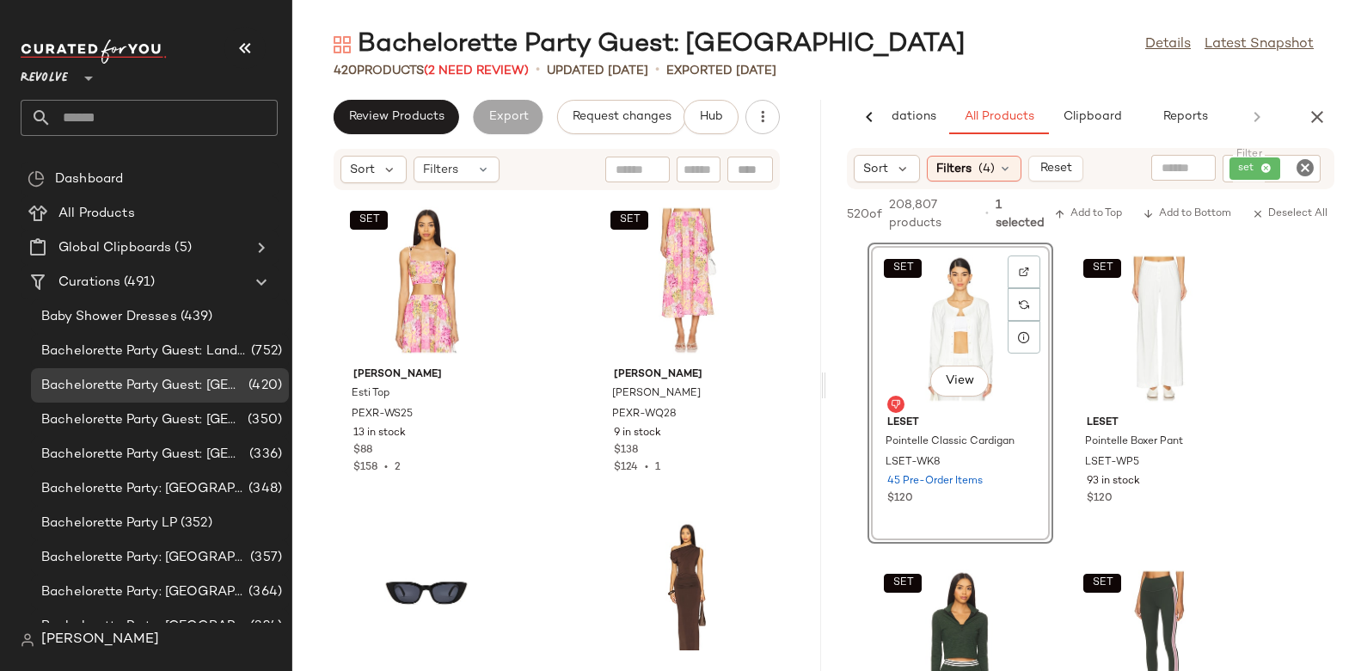
click at [130, 112] on input "text" at bounding box center [165, 118] width 226 height 36
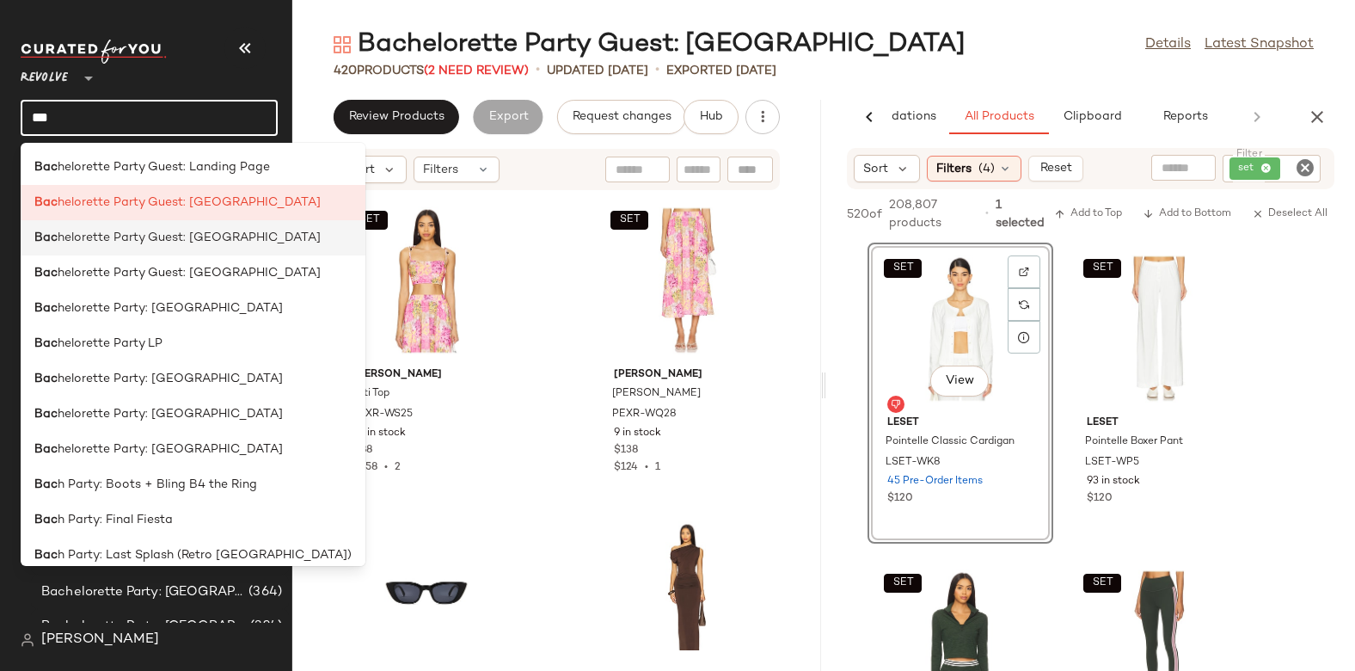
type input "***"
click at [188, 229] on span "helorette Party Guest: [GEOGRAPHIC_DATA]" at bounding box center [189, 238] width 263 height 18
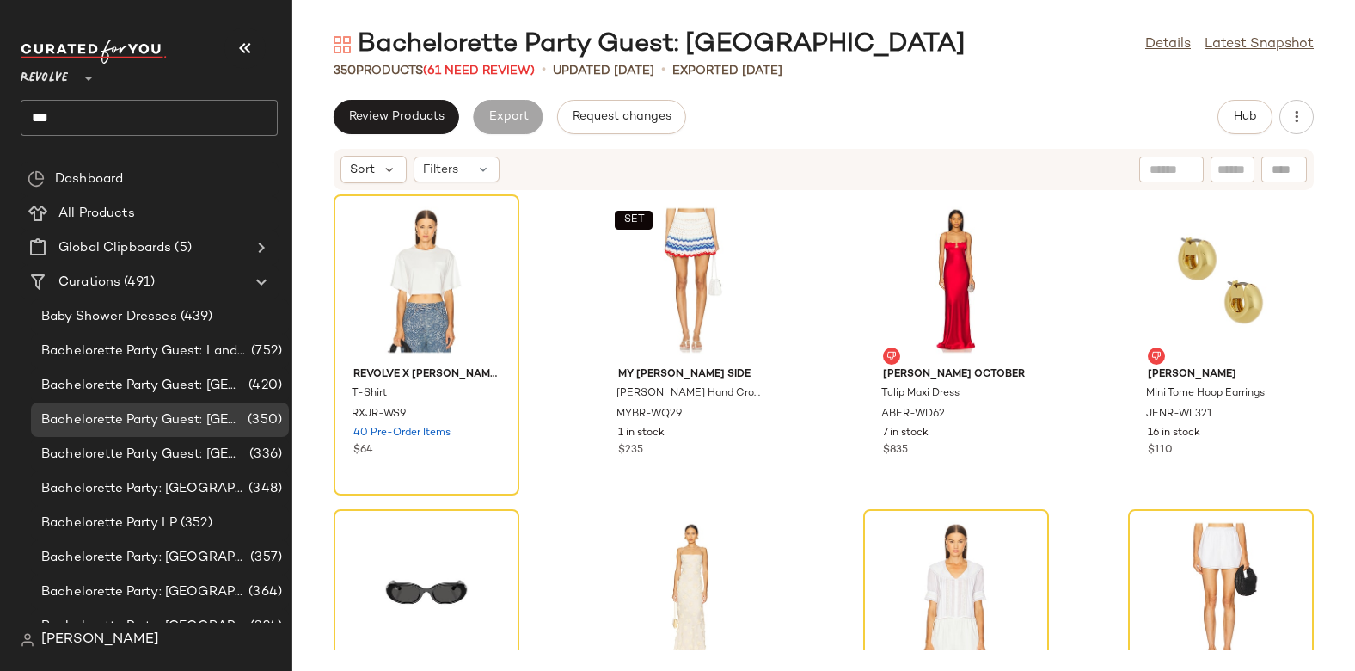
click at [199, 124] on input "***" at bounding box center [149, 118] width 257 height 36
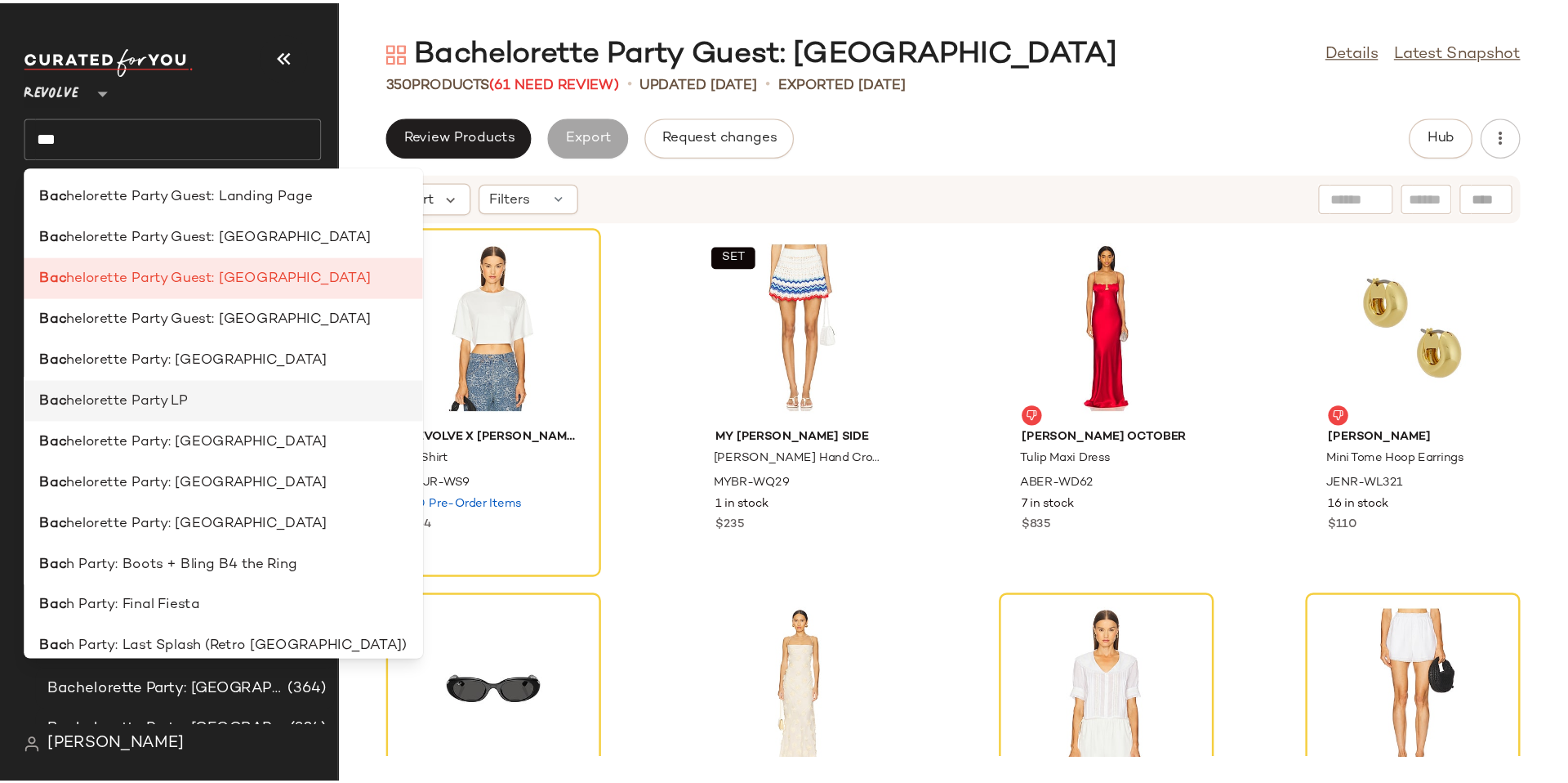
scroll to position [382, 0]
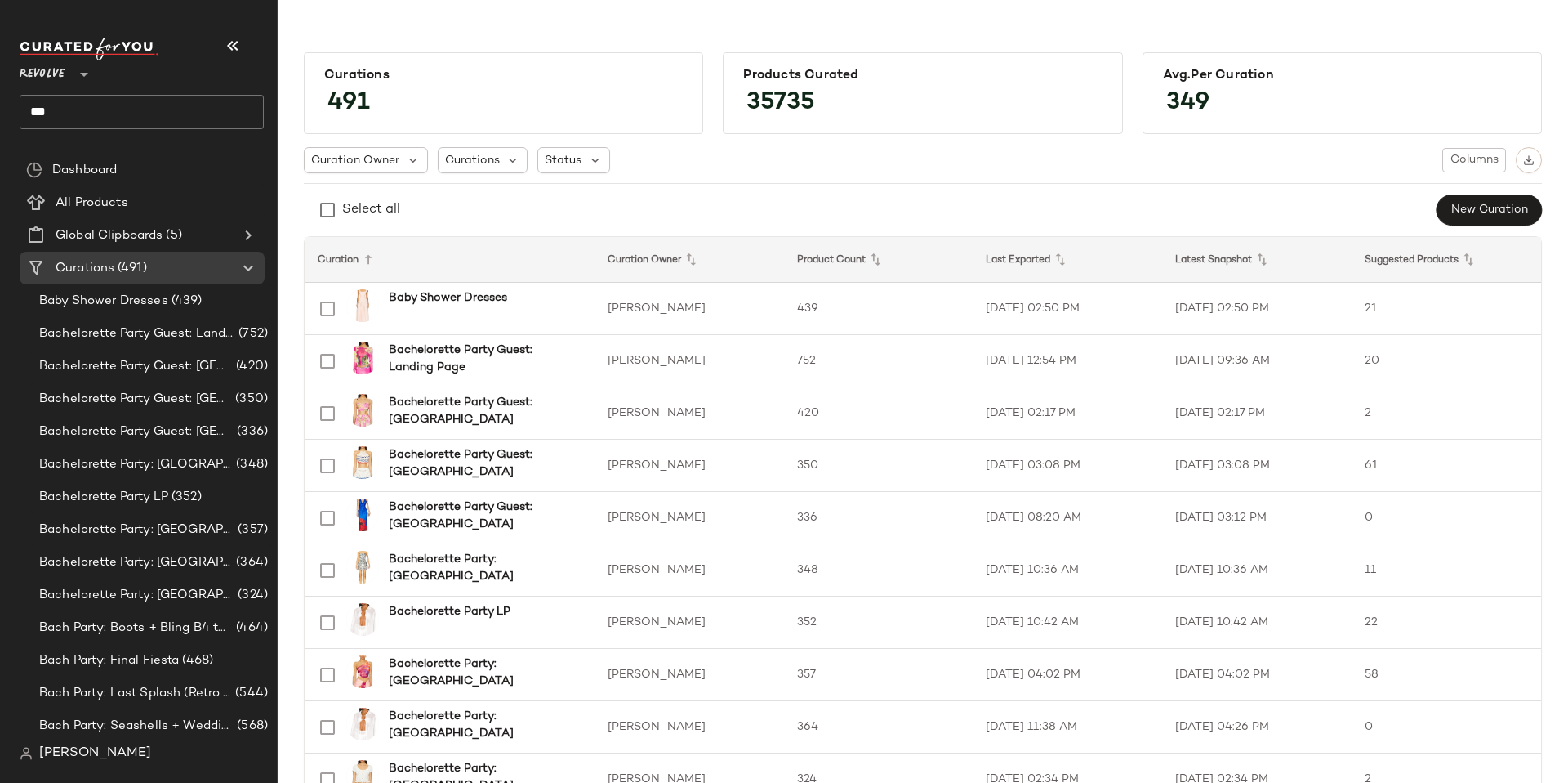
click at [83, 739] on span "[PERSON_NAME]" at bounding box center [95, 754] width 112 height 20
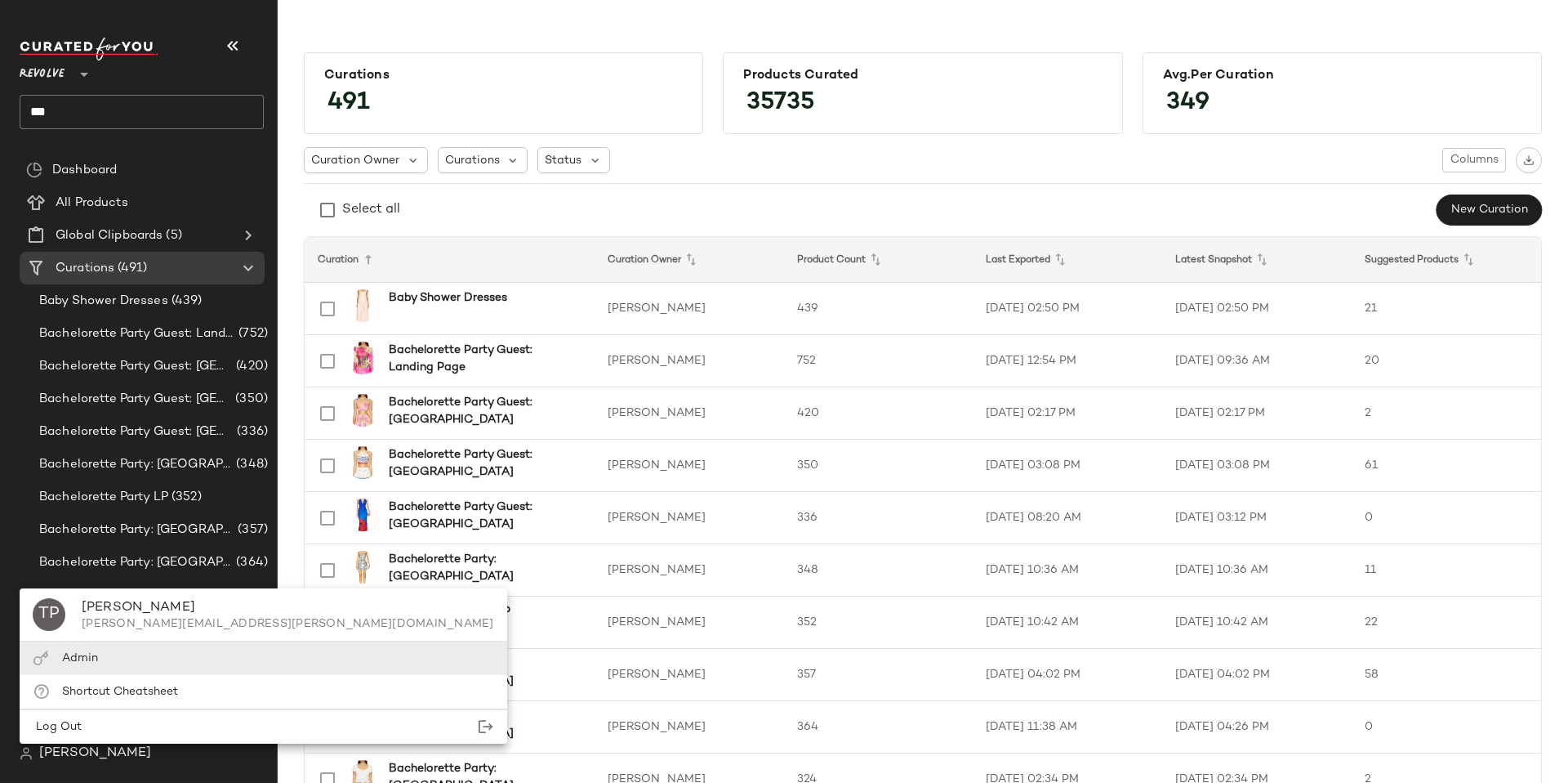
click at [115, 675] on div "Admin" at bounding box center [263, 691] width 487 height 33
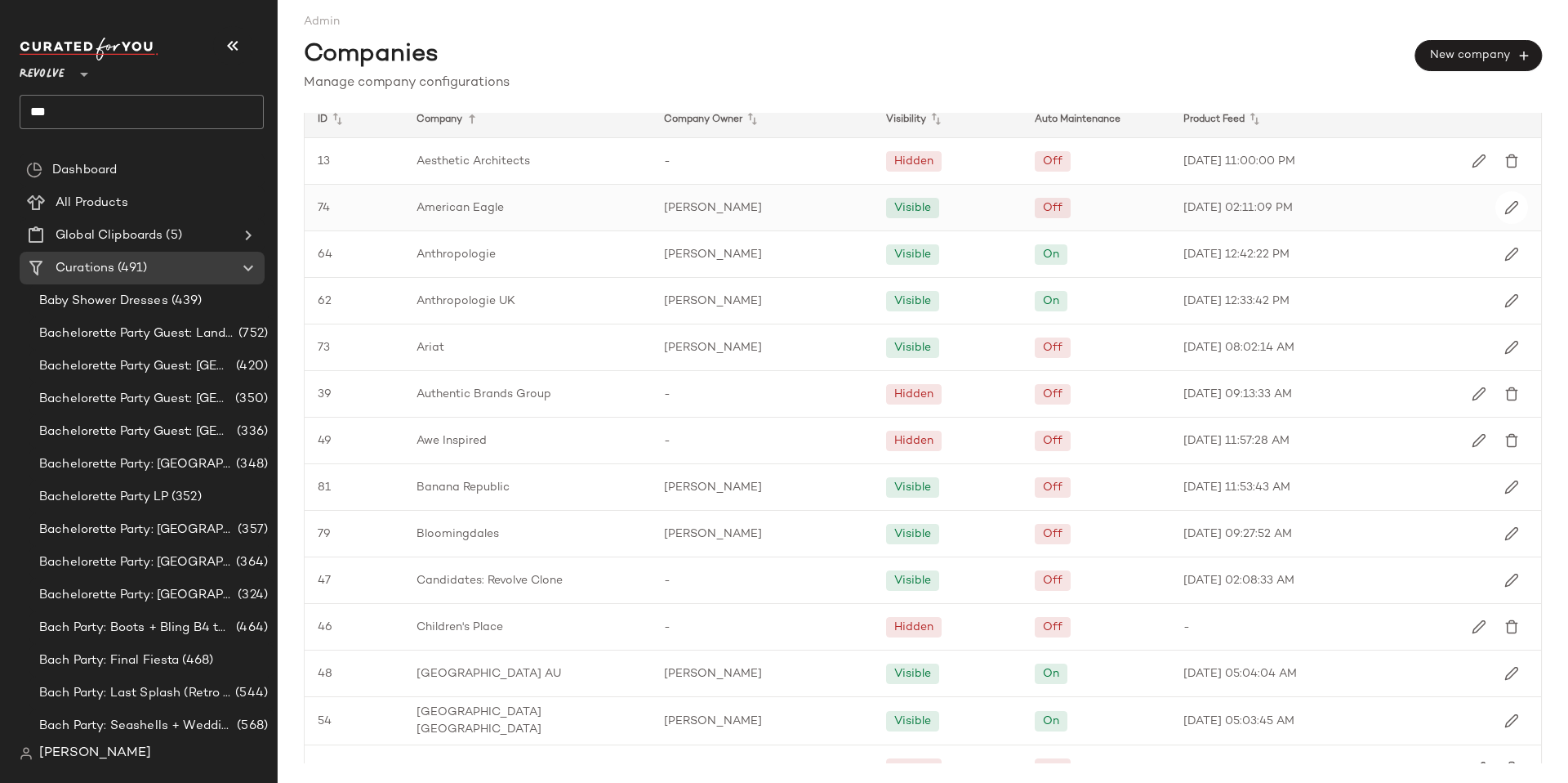
scroll to position [13, 0]
click at [1495, 211] on button "button" at bounding box center [1511, 206] width 32 height 32
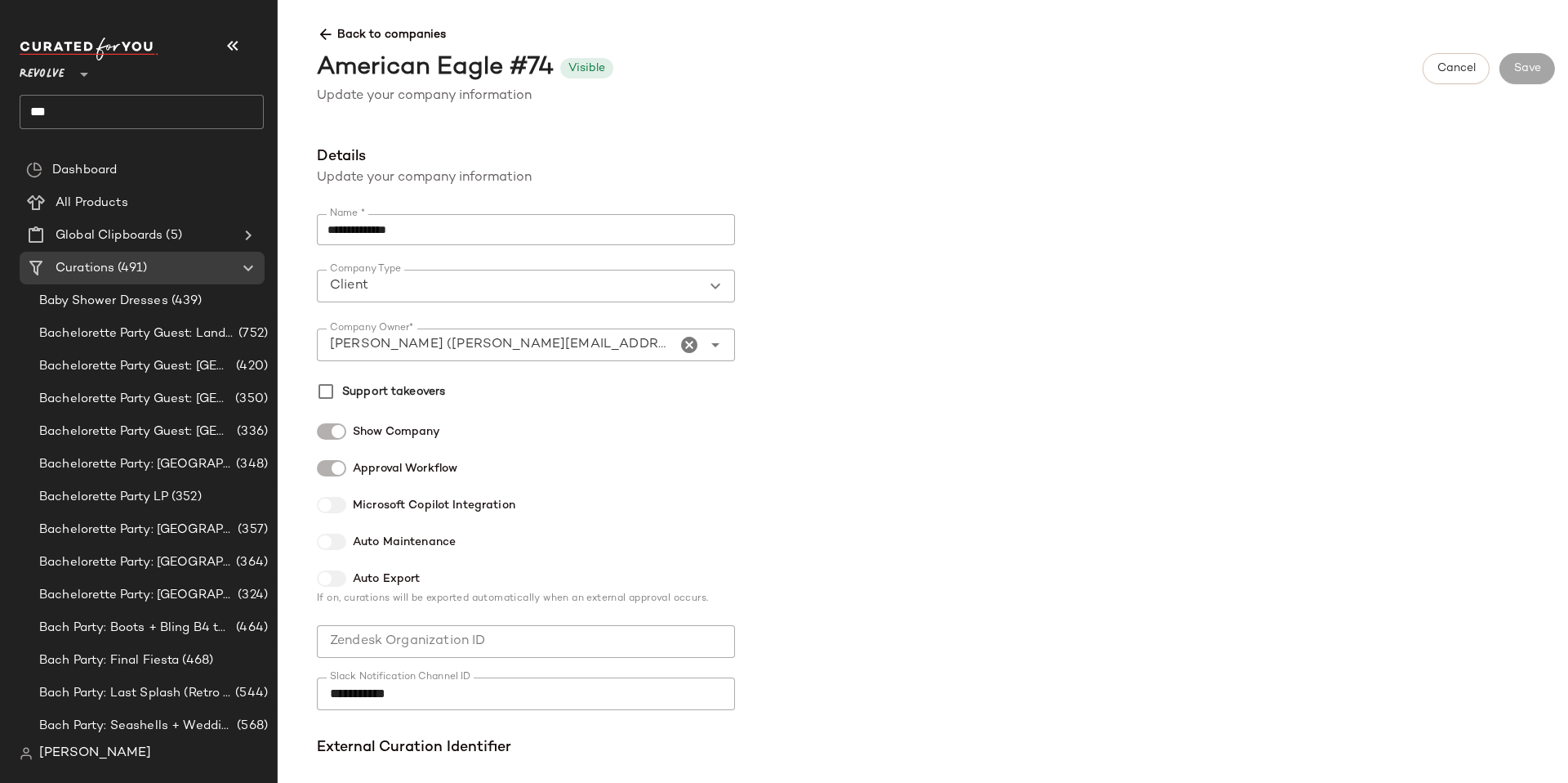
click at [712, 293] on icon at bounding box center [715, 286] width 20 height 20
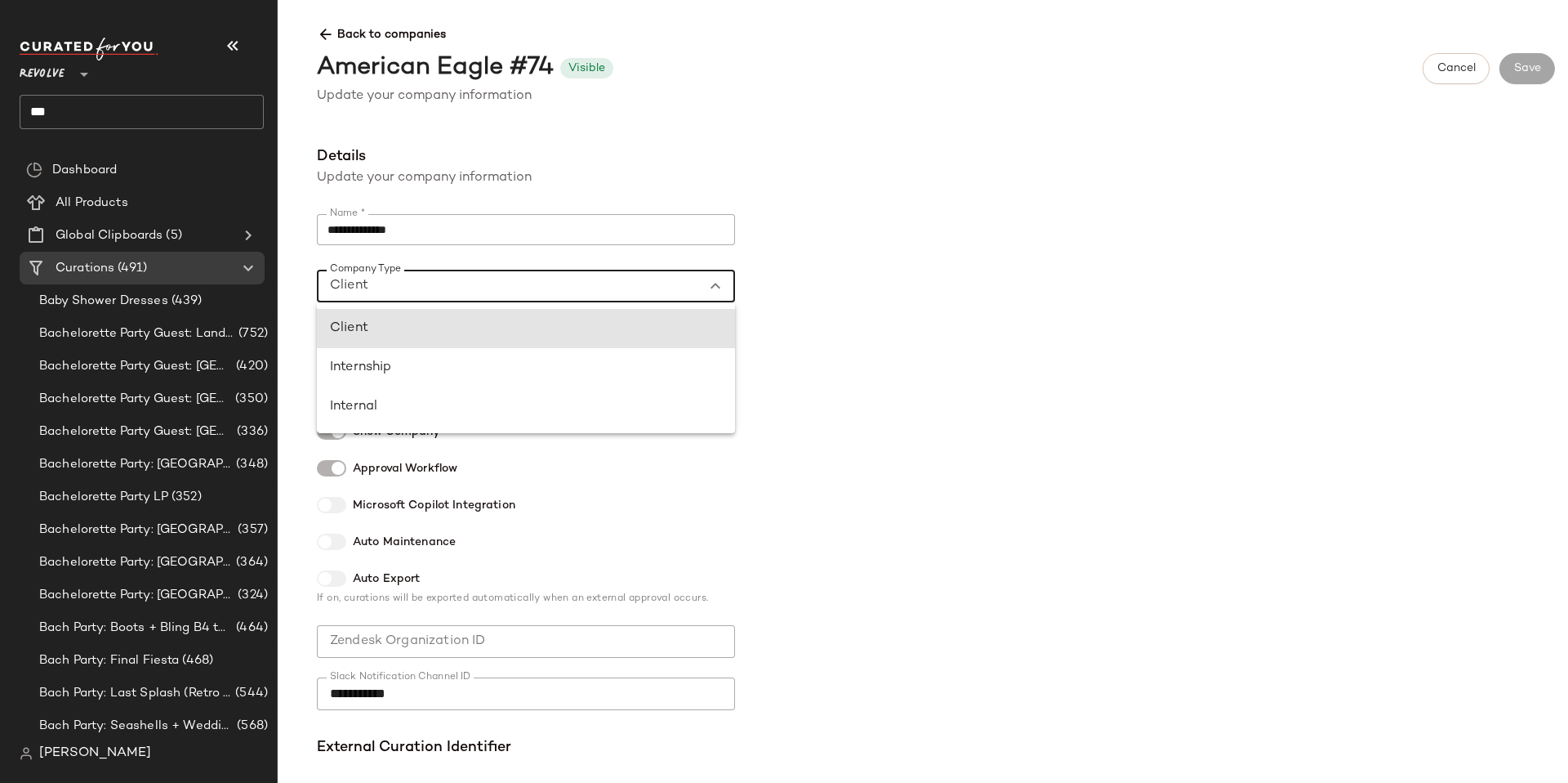
click at [910, 186] on div "**********" at bounding box center [935, 457] width 1264 height 624
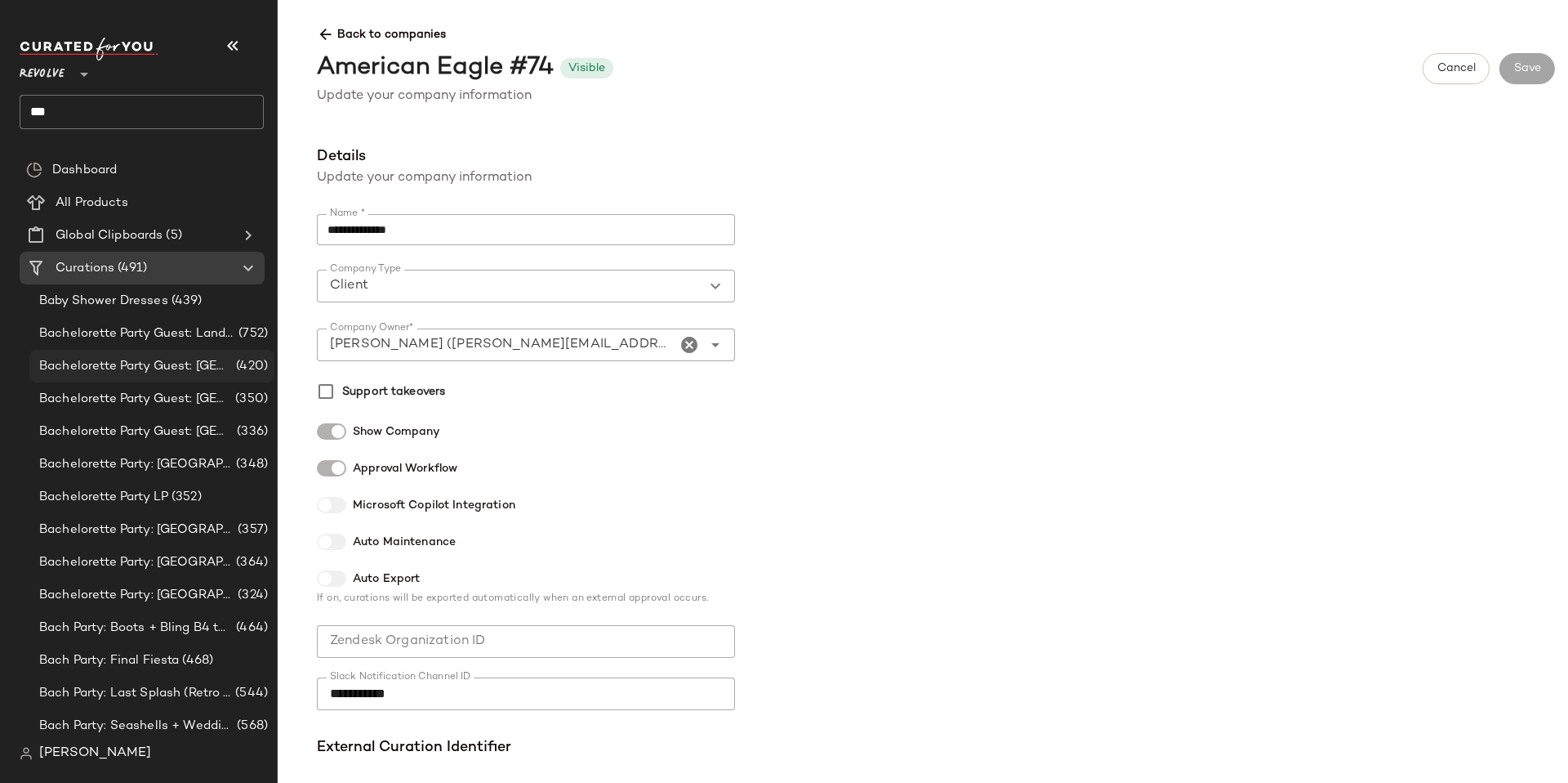
click at [119, 378] on div "Bachelorette Party Guest: [GEOGRAPHIC_DATA] (420)" at bounding box center [152, 366] width 245 height 32
